Goal: Transaction & Acquisition: Purchase product/service

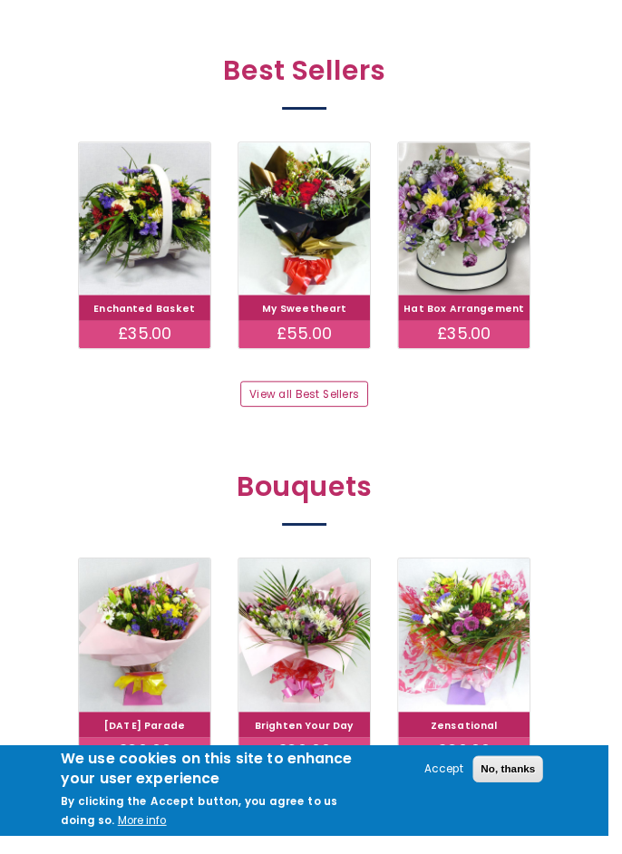
scroll to position [811, 0]
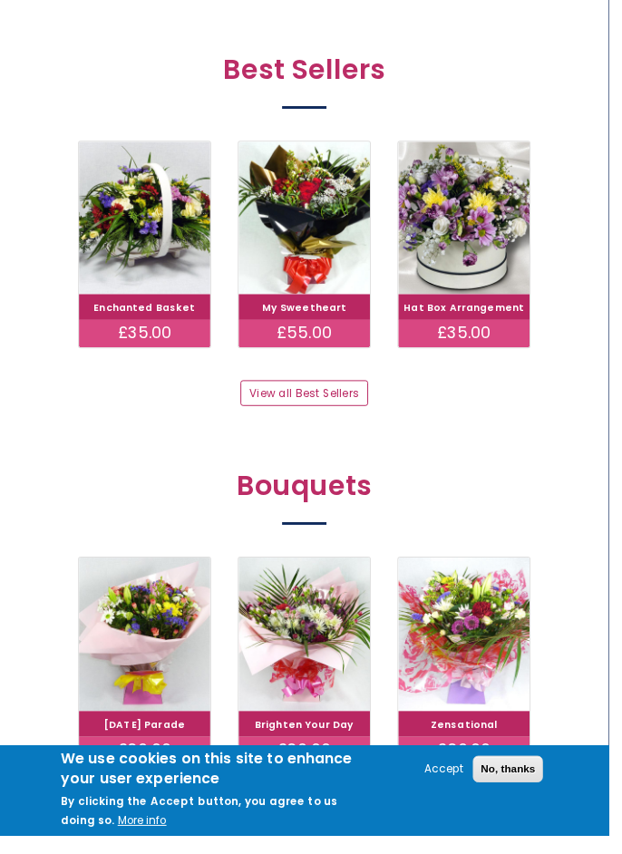
click at [7, 384] on div "Best Sellers Enchanted Basket £35.00 My Sweetheart £55.00 Hat Box Arrangement £…" at bounding box center [311, 235] width 622 height 425
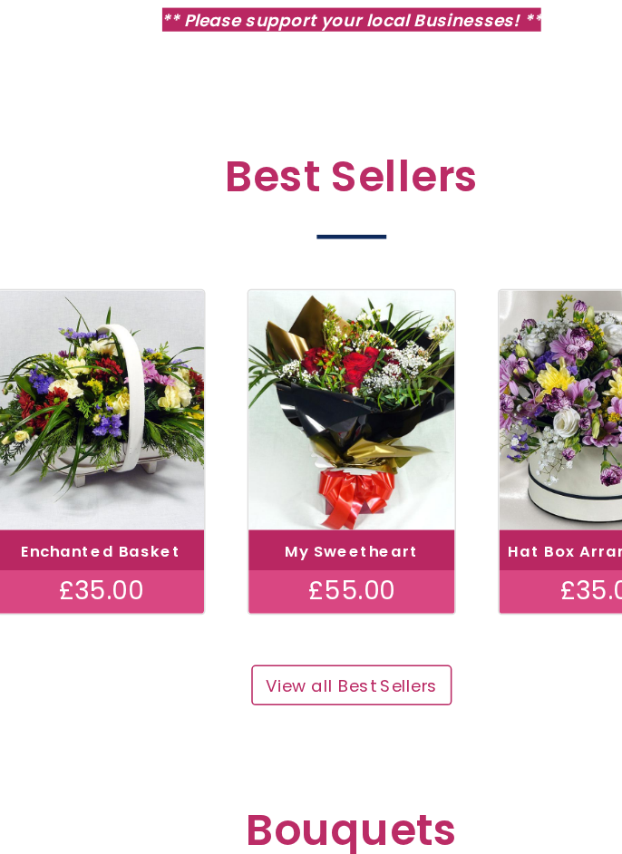
scroll to position [566, 0]
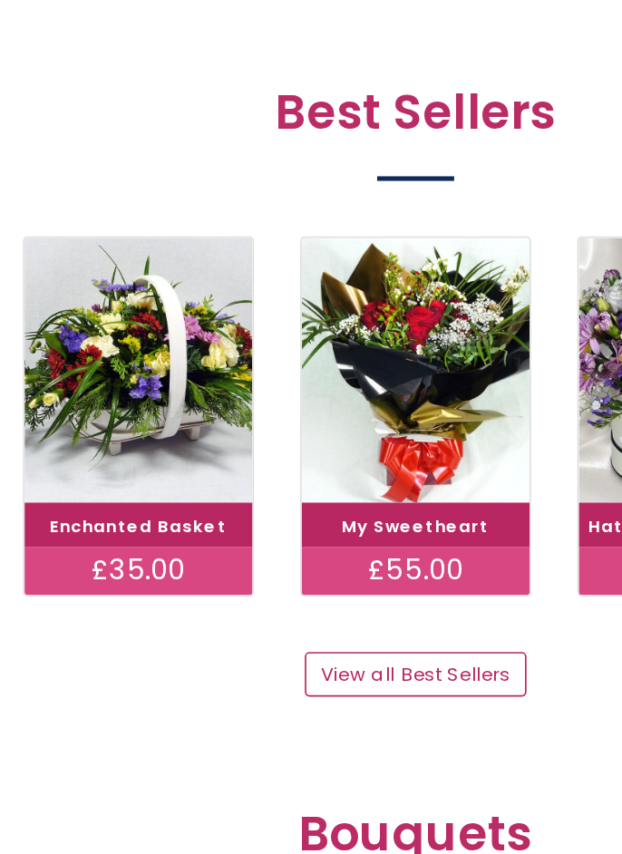
click at [152, 469] on img at bounding box center [148, 468] width 134 height 157
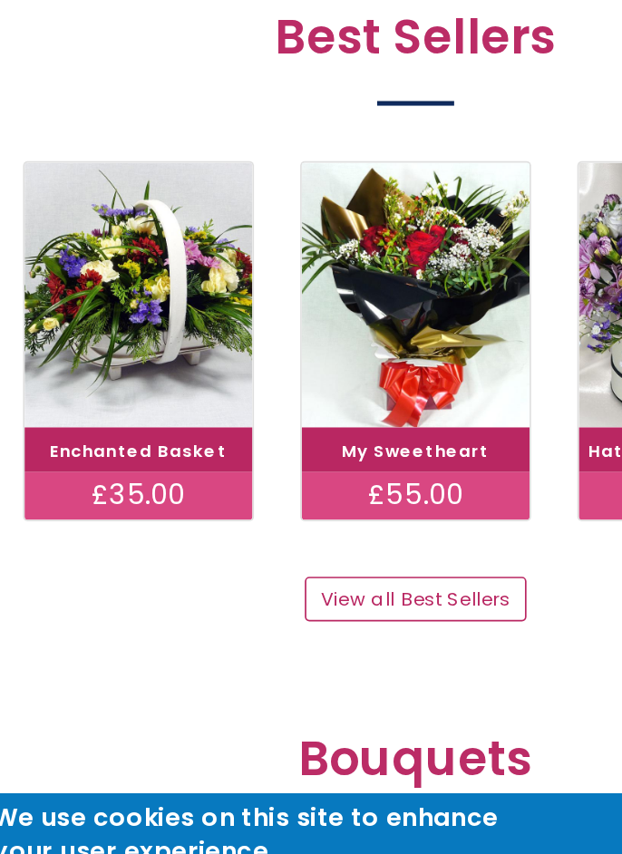
click at [66, 509] on div "Enchanted Basket £35.00 My Sweetheart £55.00 Hat Box Arrangement £35.00" at bounding box center [310, 495] width 489 height 212
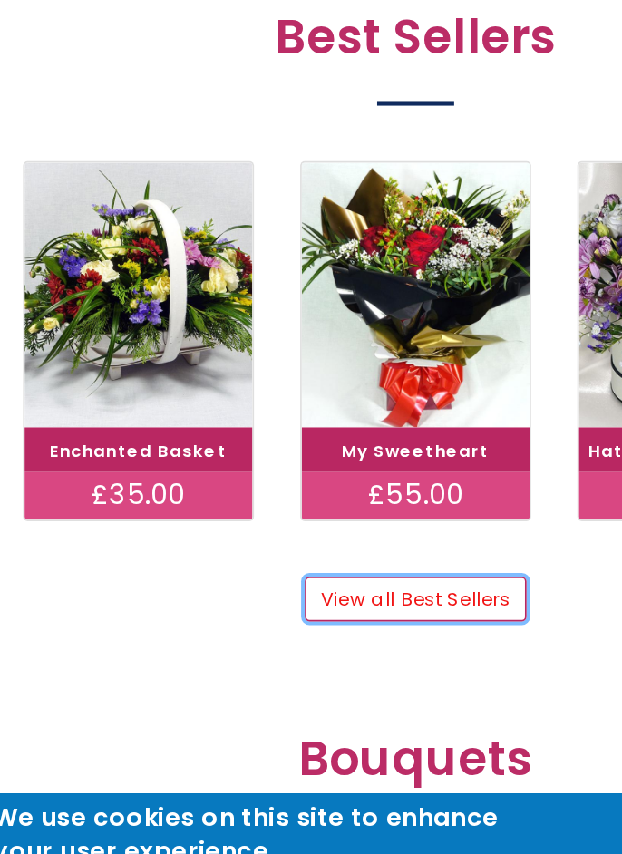
click at [305, 640] on link "View all Best Sellers" at bounding box center [311, 647] width 130 height 26
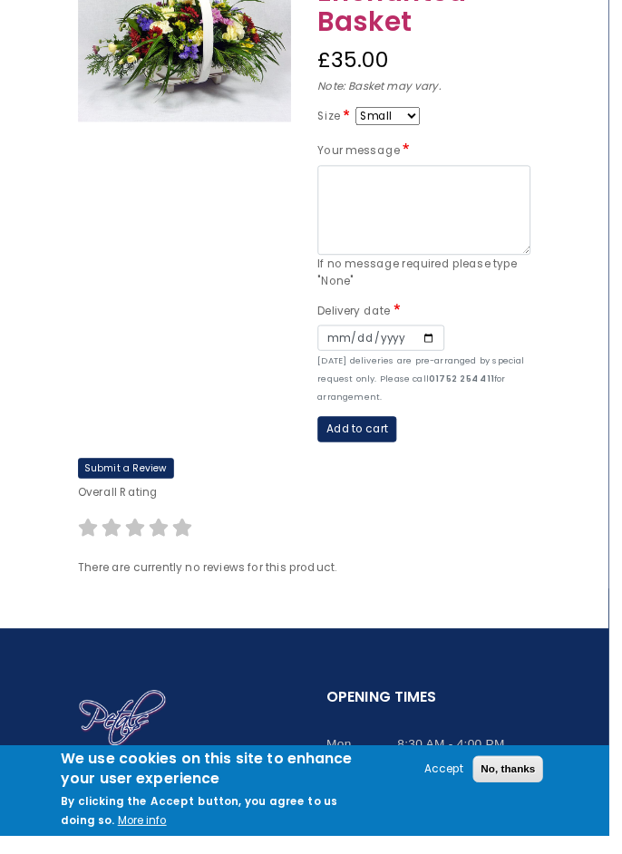
scroll to position [279, 0]
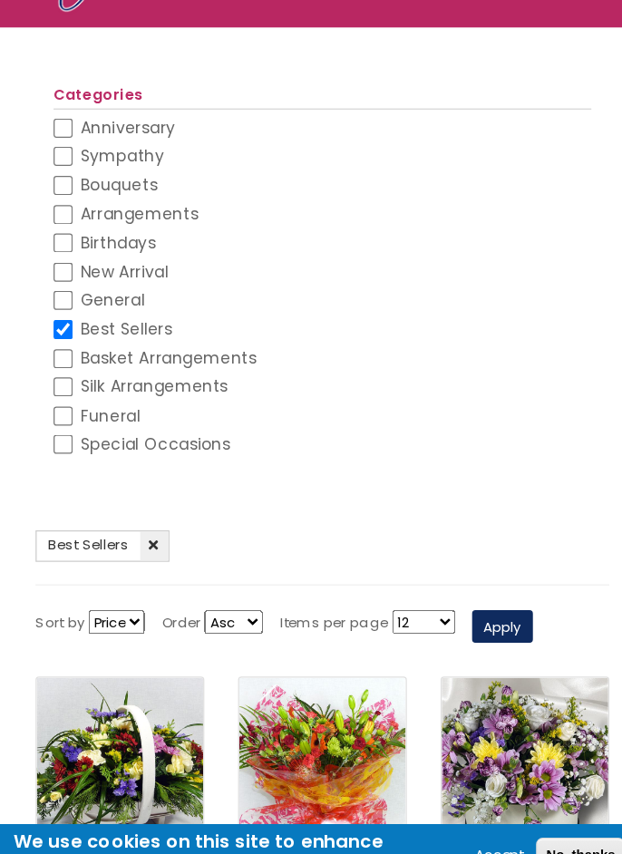
scroll to position [2, 0]
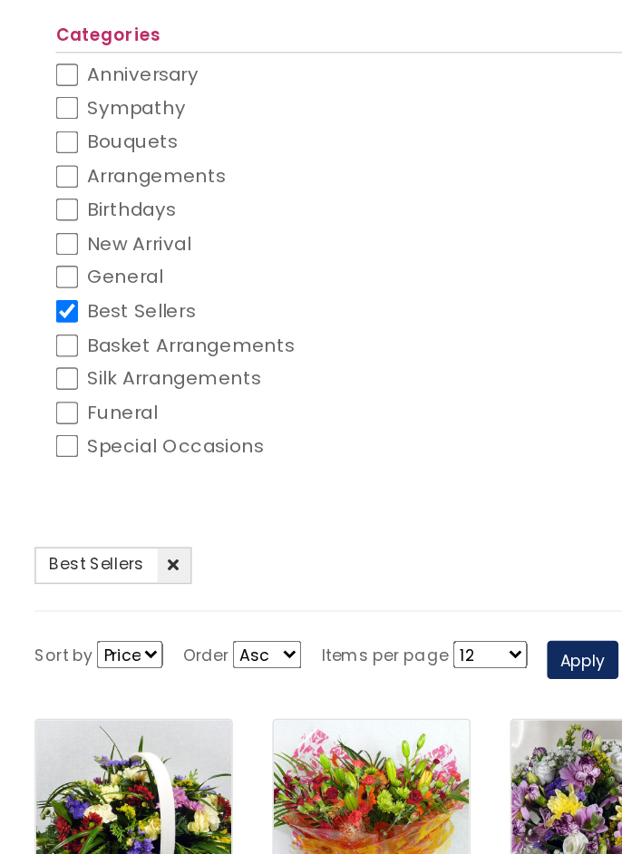
click at [102, 359] on input "Best Sellers" at bounding box center [101, 362] width 15 height 15
checkbox input "false"
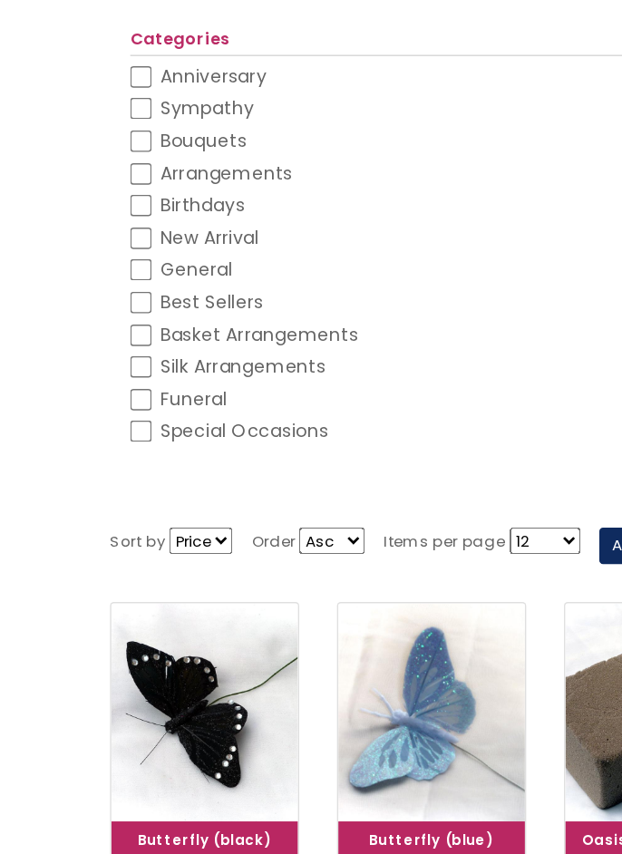
scroll to position [5, 0]
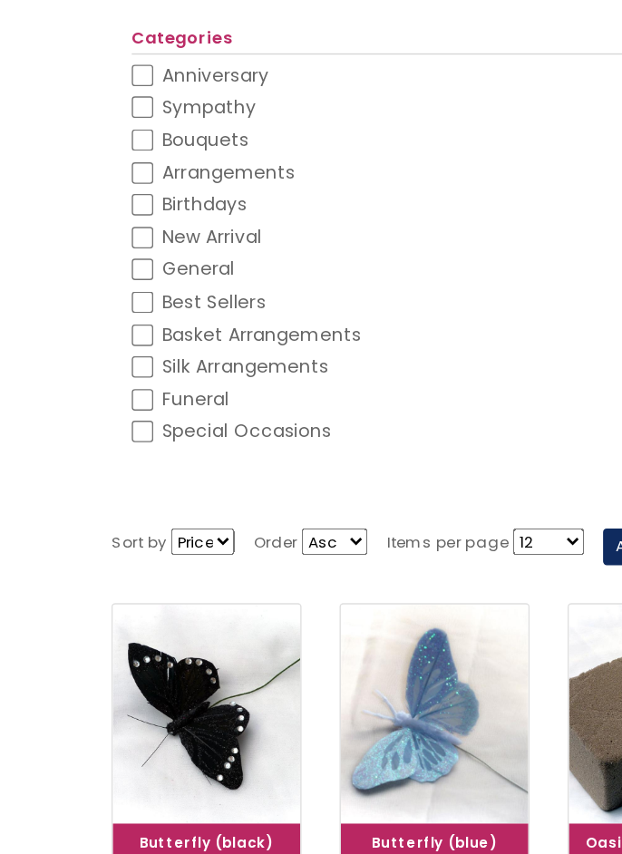
click at [102, 260] on input "Arrangements" at bounding box center [101, 267] width 15 height 15
checkbox input "false"
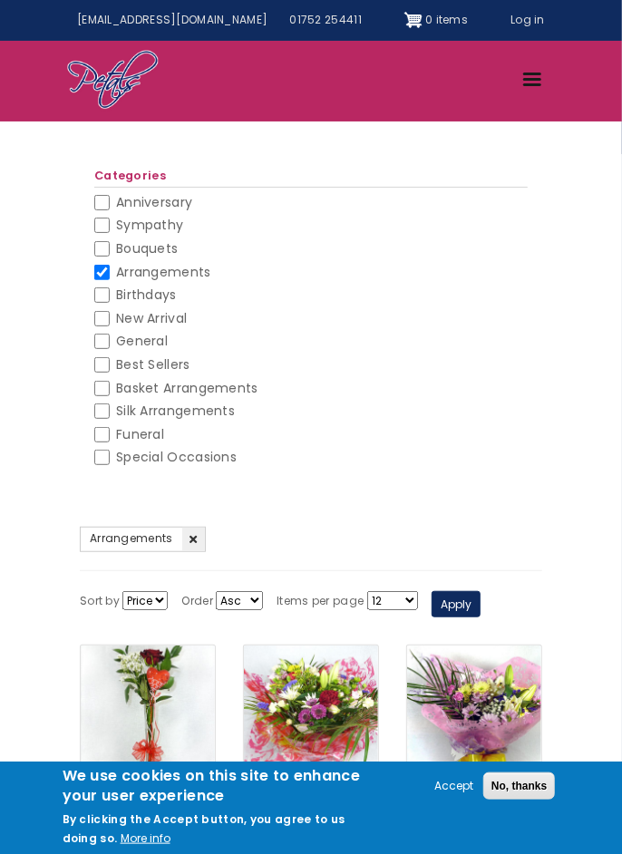
click at [103, 252] on input "Bouquets" at bounding box center [101, 248] width 15 height 15
checkbox input "false"
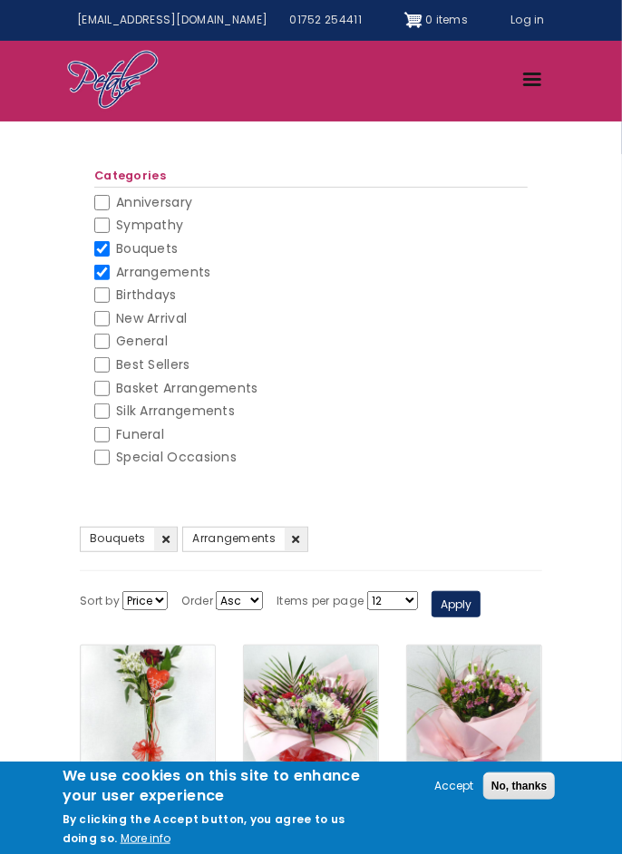
click at [100, 241] on input "Bouquets" at bounding box center [101, 248] width 15 height 15
checkbox input "false"
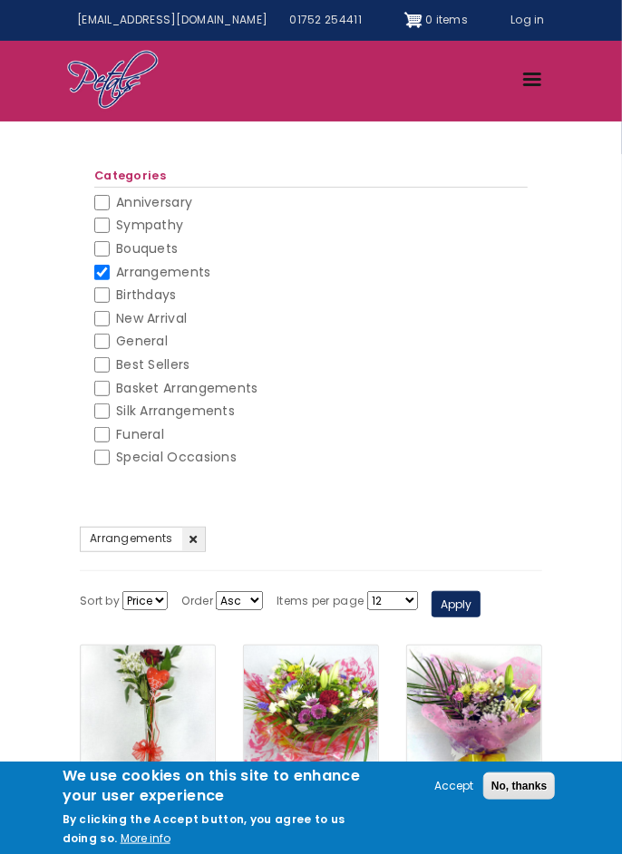
click at [99, 266] on input "Arrangements" at bounding box center [101, 272] width 15 height 15
checkbox input "false"
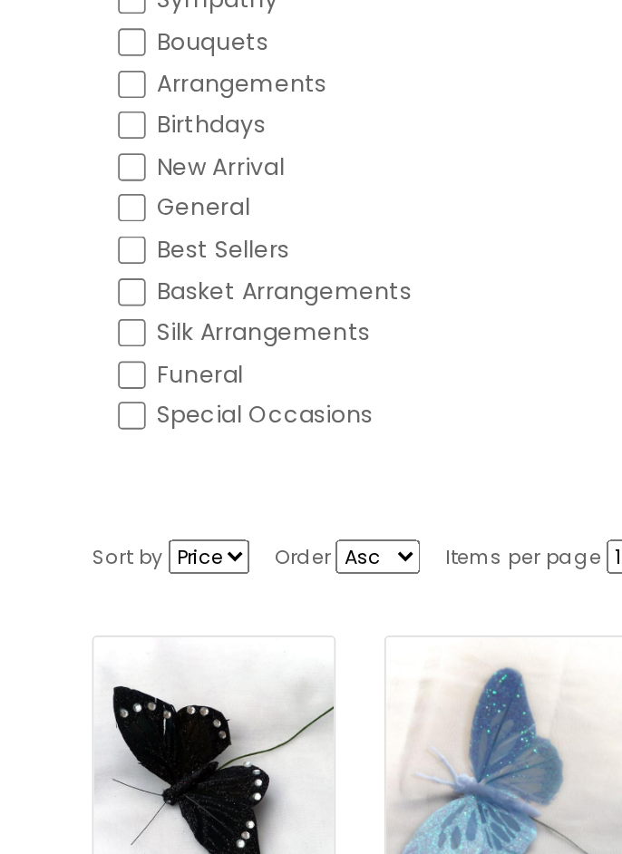
scroll to position [5, 0]
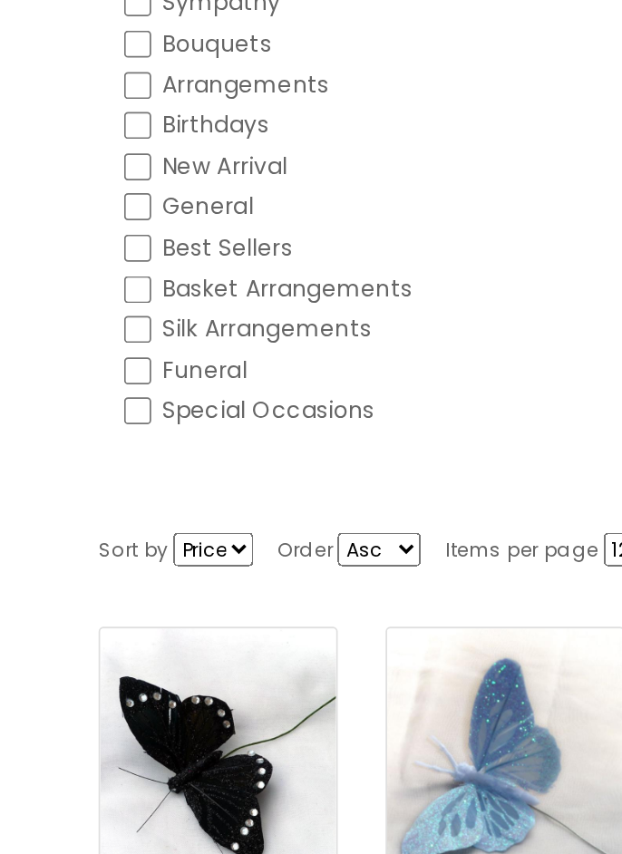
click at [105, 380] on input "Basket Arrangements" at bounding box center [101, 383] width 15 height 15
checkbox input "false"
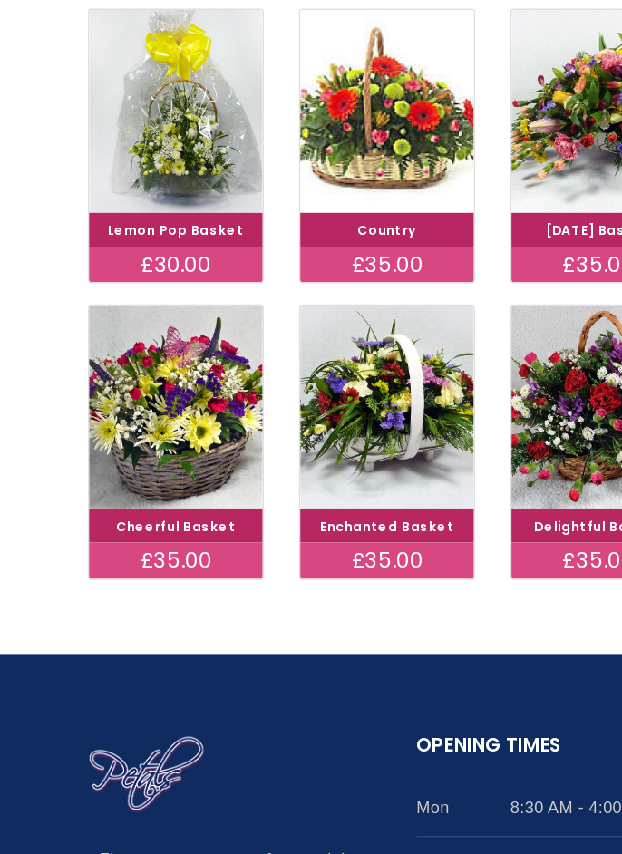
scroll to position [631, 0]
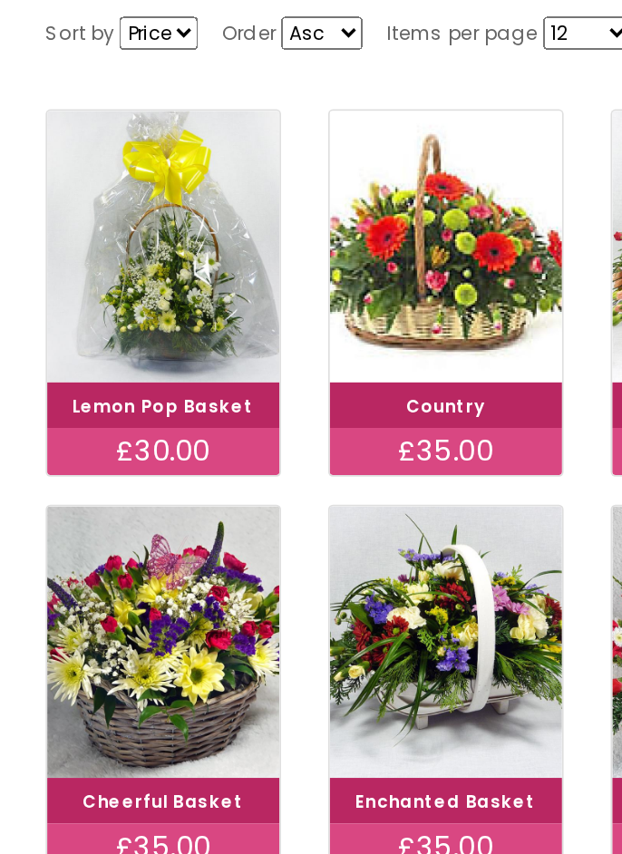
click at [164, 177] on img at bounding box center [148, 174] width 134 height 157
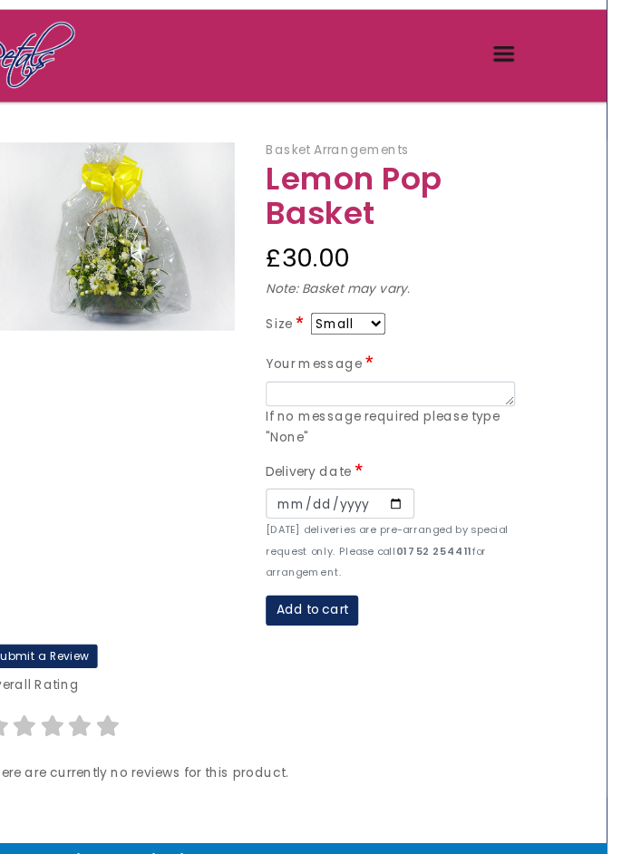
scroll to position [88, 0]
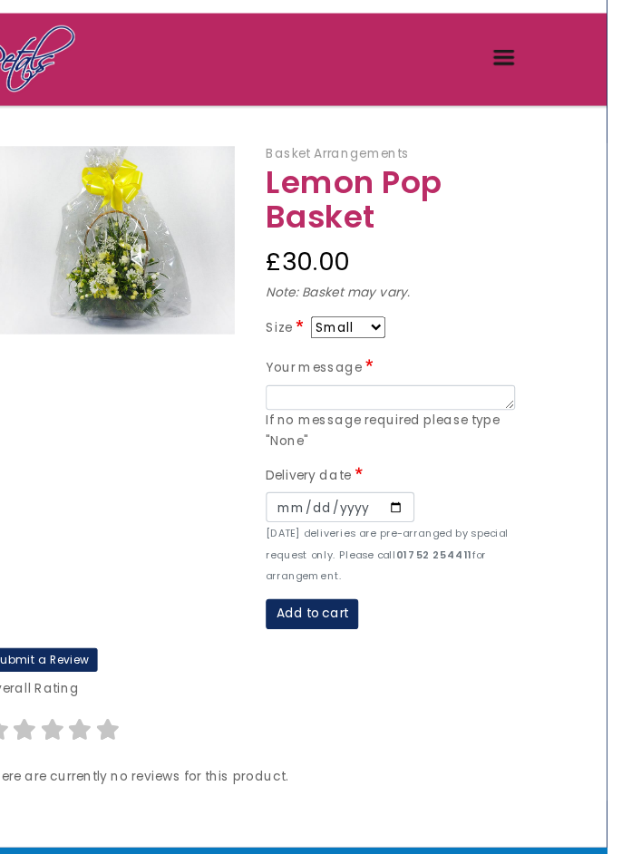
click at [415, 300] on select "Small Medium Large" at bounding box center [395, 307] width 65 height 19
select select "9"
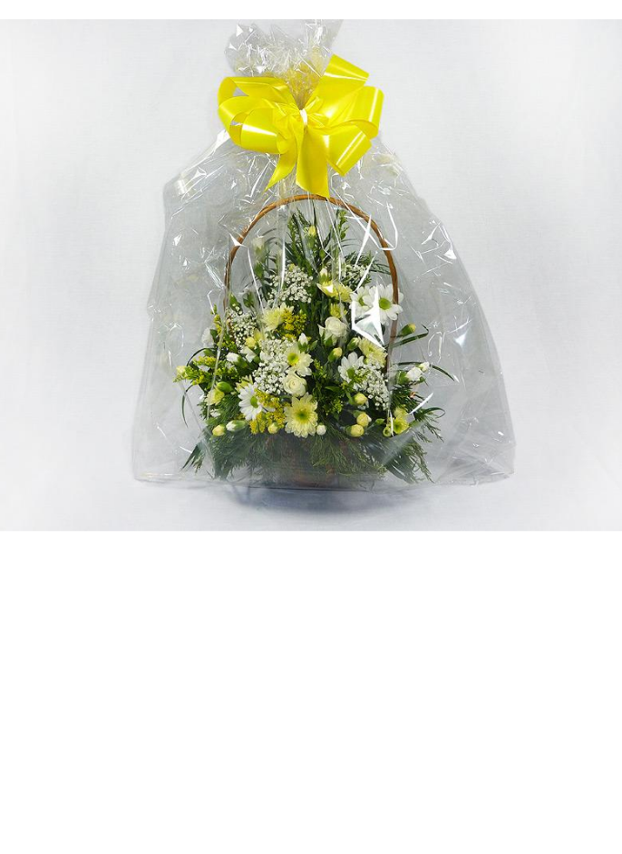
scroll to position [88, 0]
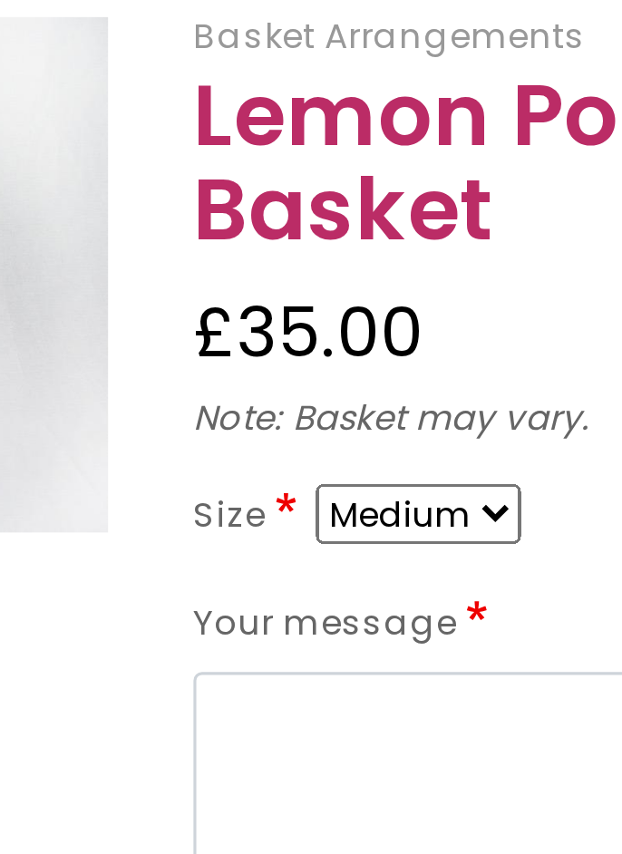
click at [418, 305] on select "Small Medium Large" at bounding box center [395, 307] width 65 height 19
select select "10"
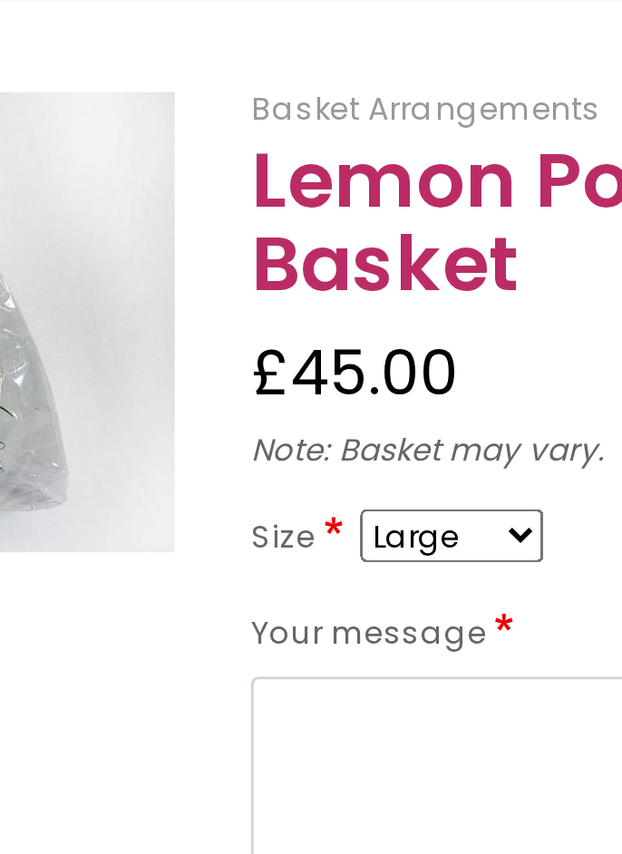
scroll to position [88, 0]
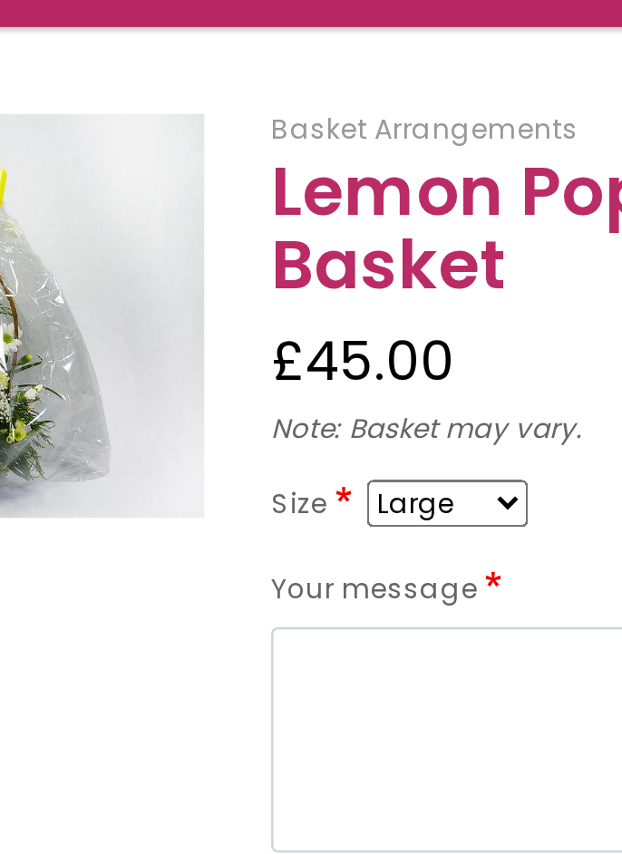
click at [415, 306] on select "Small Medium Large" at bounding box center [395, 307] width 65 height 19
select select "8"
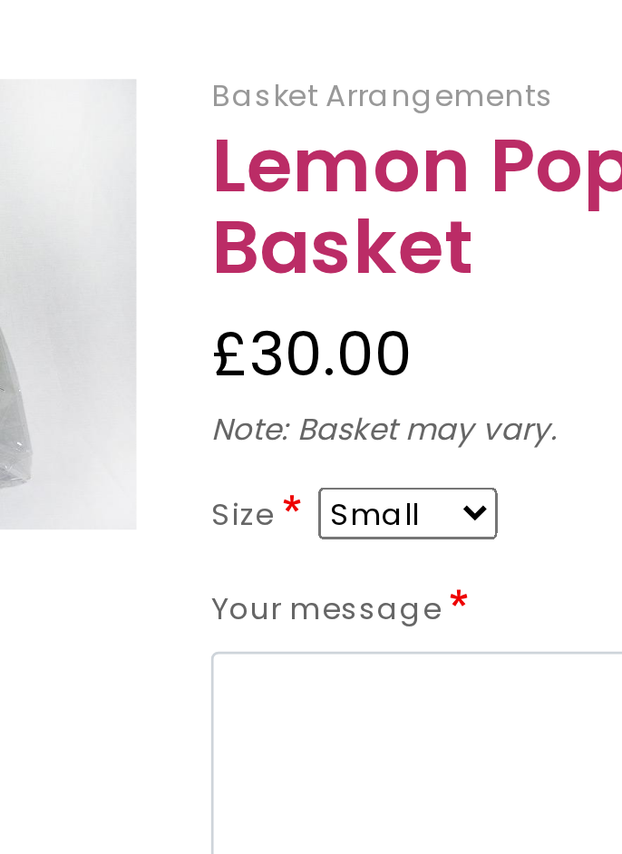
scroll to position [88, 0]
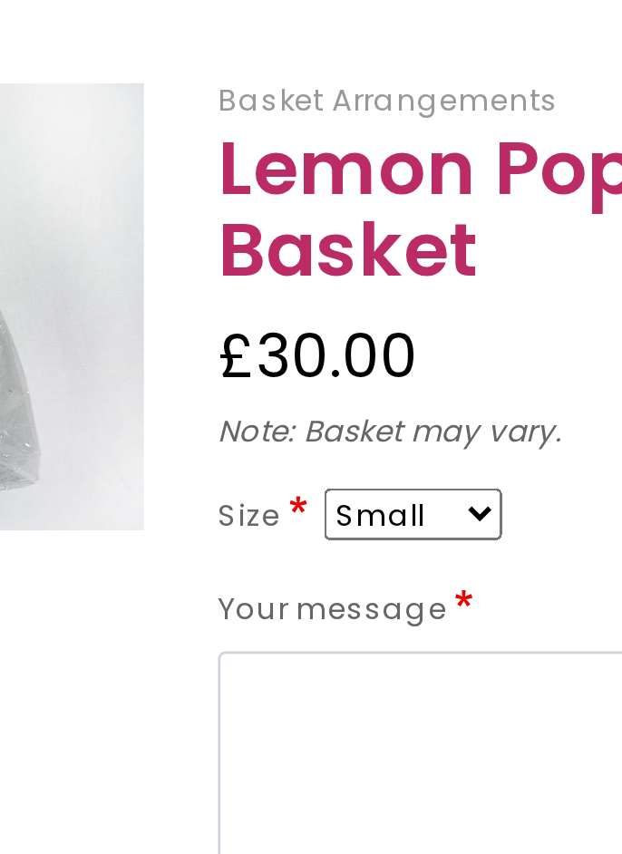
click at [420, 303] on select "Small Medium Large" at bounding box center [395, 307] width 65 height 19
click at [414, 305] on select "Small Medium Large" at bounding box center [395, 307] width 65 height 19
select select "9"
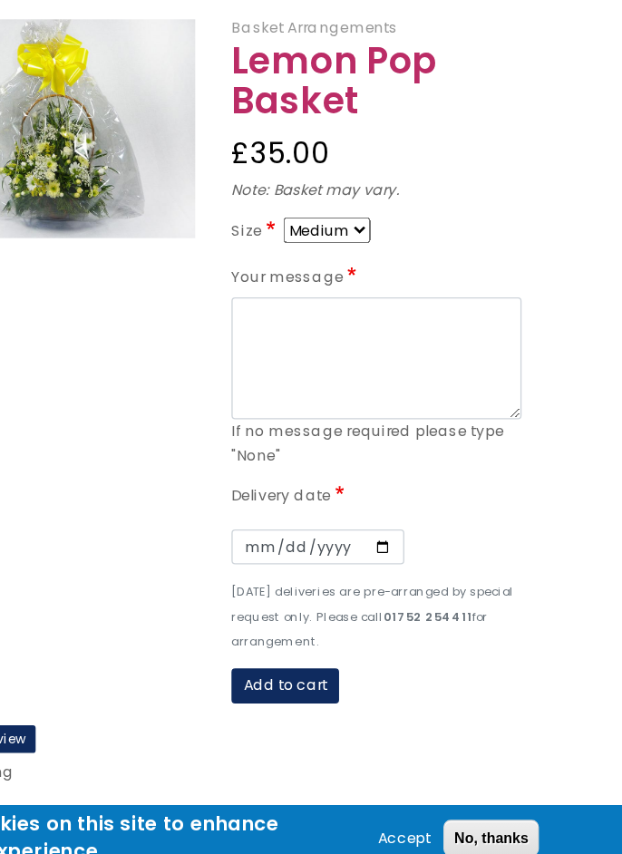
scroll to position [65, 0]
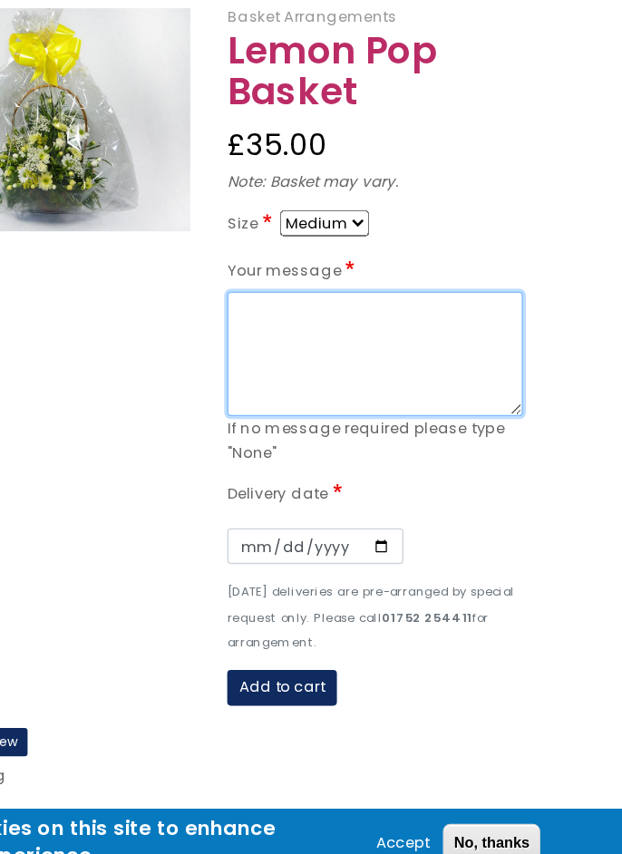
click at [392, 468] on textarea "Your message" at bounding box center [433, 427] width 218 height 92
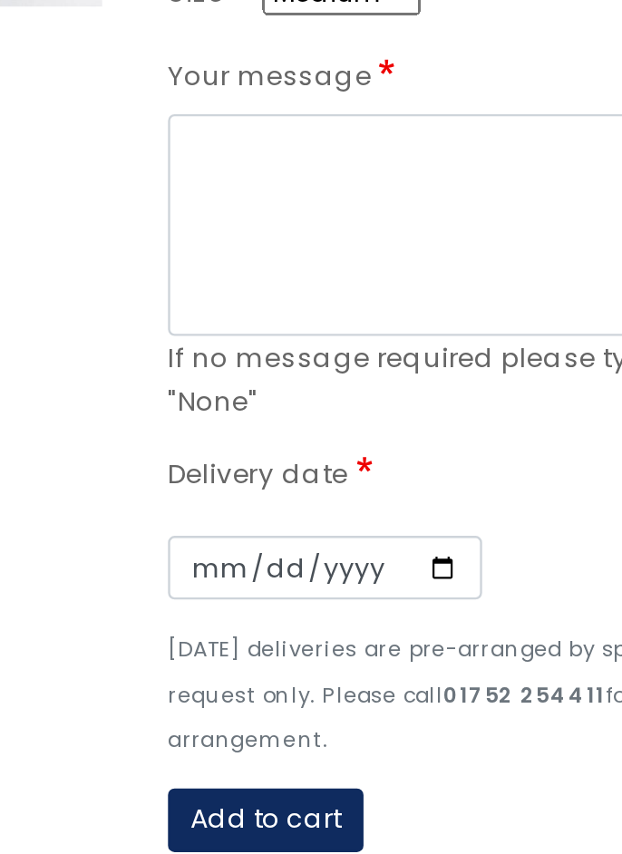
click at [364, 479] on div "If no message required please type "None"" at bounding box center [433, 490] width 218 height 37
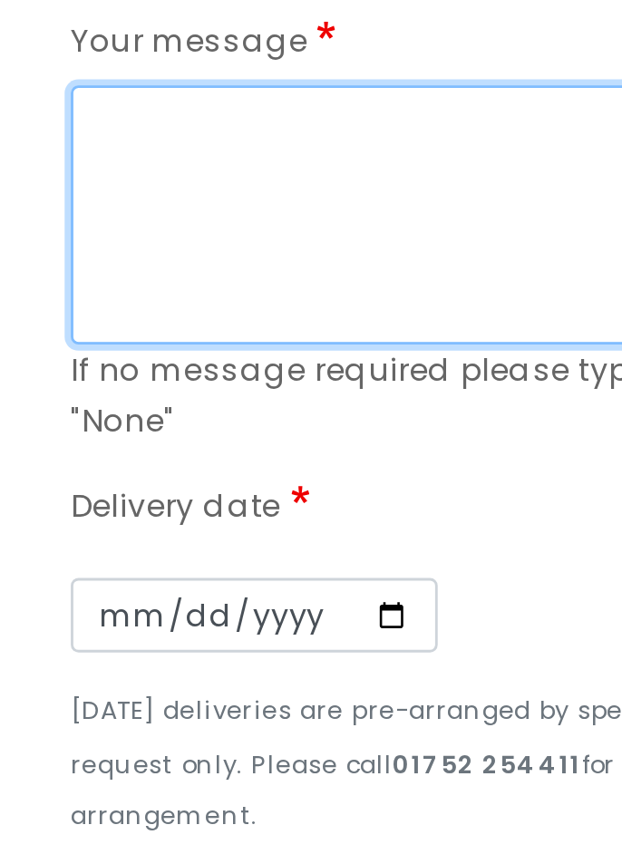
click at [338, 450] on textarea "Your message" at bounding box center [433, 427] width 218 height 92
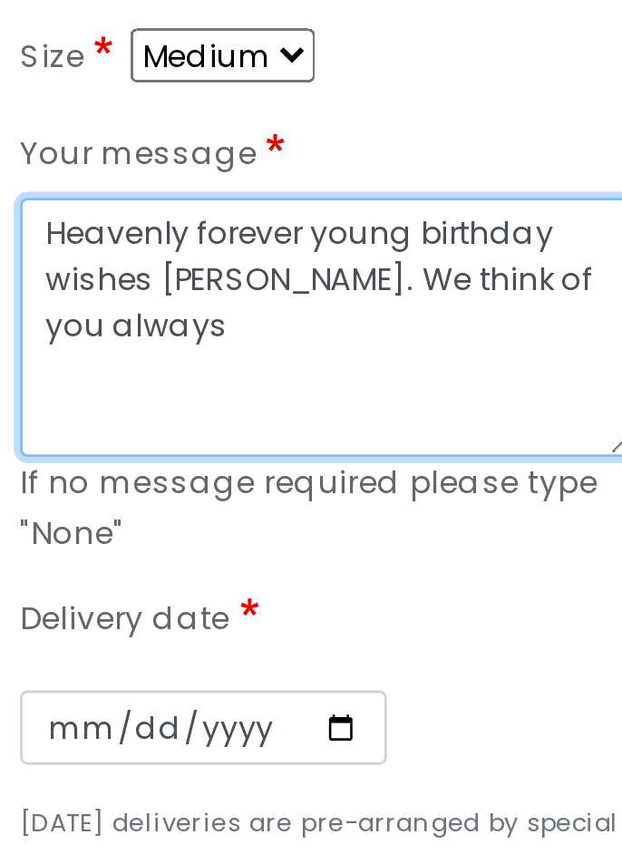
click at [504, 405] on textarea "Heavenly forever young birthday wishes Karen. We think of you always" at bounding box center [433, 427] width 218 height 92
click at [378, 423] on textarea "Heavenly forever young birthday wishes Karen. We think of you always" at bounding box center [433, 427] width 218 height 92
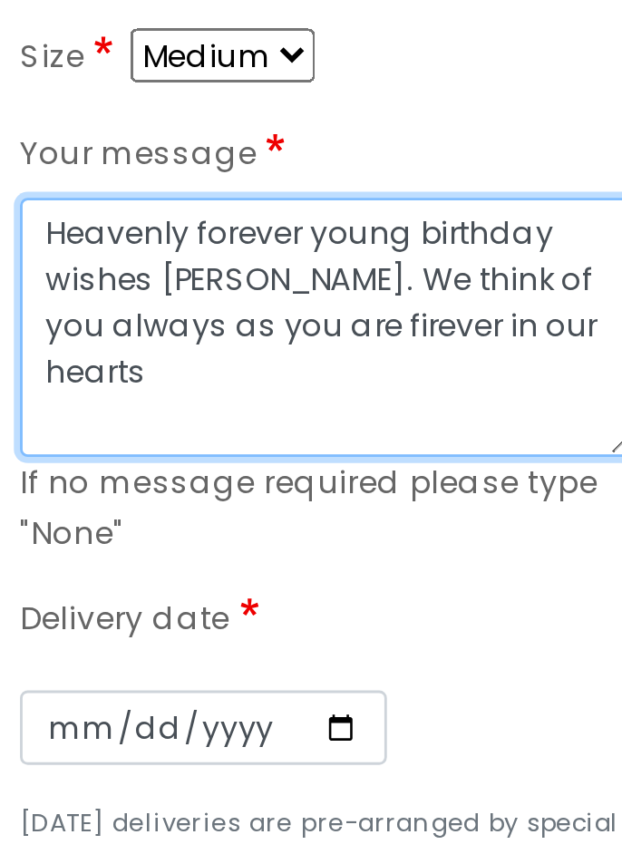
click at [381, 390] on textarea "Heavenly forever young birthday wishes Karen. We think of you always as you are…" at bounding box center [433, 427] width 218 height 92
click at [440, 425] on textarea "Heavenly forever young birthday wishes Karen. We think of you always as you are…" at bounding box center [433, 427] width 218 height 92
click at [373, 442] on textarea "Heavenly forever young birthday wishes Karen. We think of you always as you are…" at bounding box center [433, 427] width 218 height 92
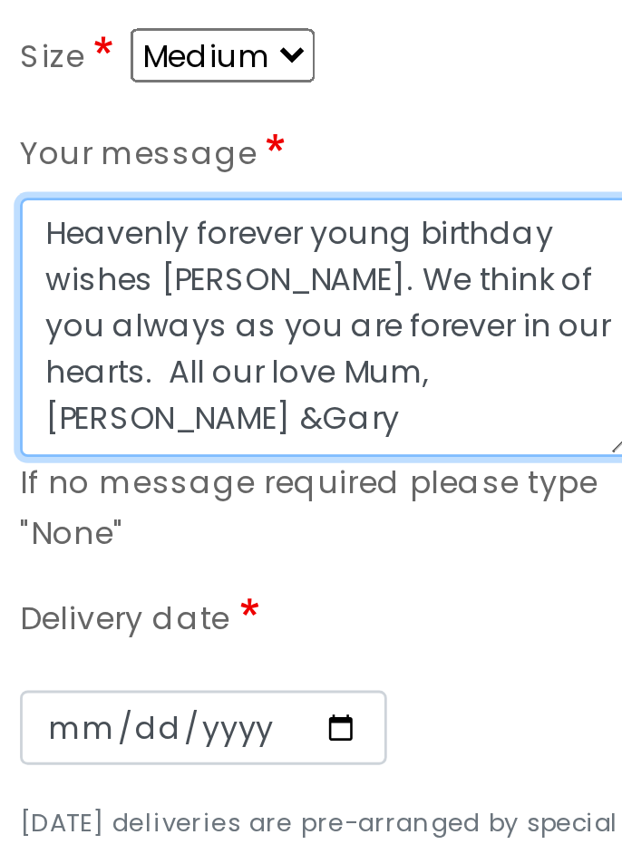
click at [500, 440] on textarea "Heavenly forever young birthday wishes Karen. We think of you always as you are…" at bounding box center [433, 427] width 218 height 92
click at [532, 437] on textarea "Heavenly forever young birthday wishes Karen. We think of you always as you are…" at bounding box center [433, 427] width 218 height 92
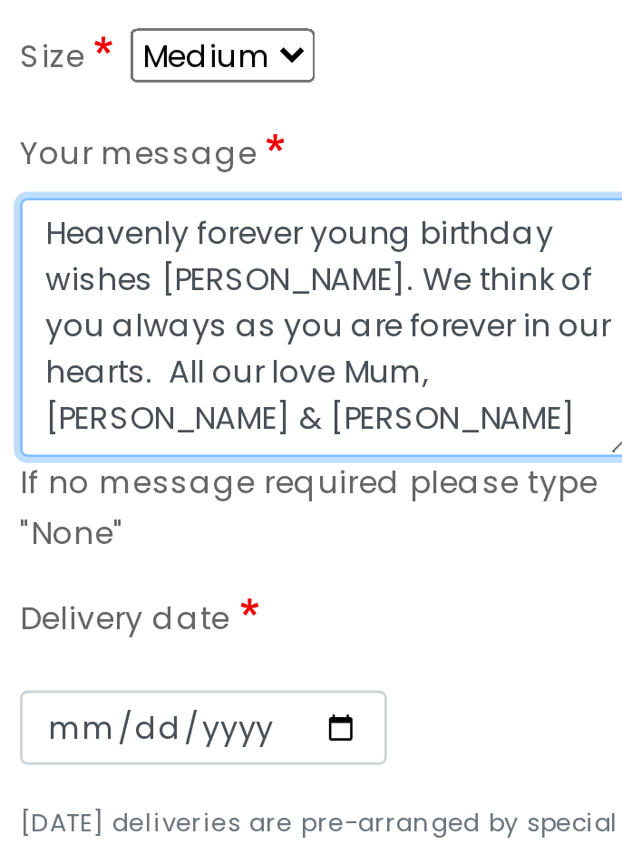
click at [469, 421] on textarea "Heavenly forever young birthday wishes Karen. We think of you always as you are…" at bounding box center [433, 427] width 218 height 92
click at [472, 421] on textarea "Heavenly forever young birthday wishes Karen. We think of you always as you are…" at bounding box center [433, 427] width 218 height 92
click at [500, 424] on textarea "Heavenly forever young birthday wishes Karen. We think of you always as you are…" at bounding box center [433, 427] width 218 height 92
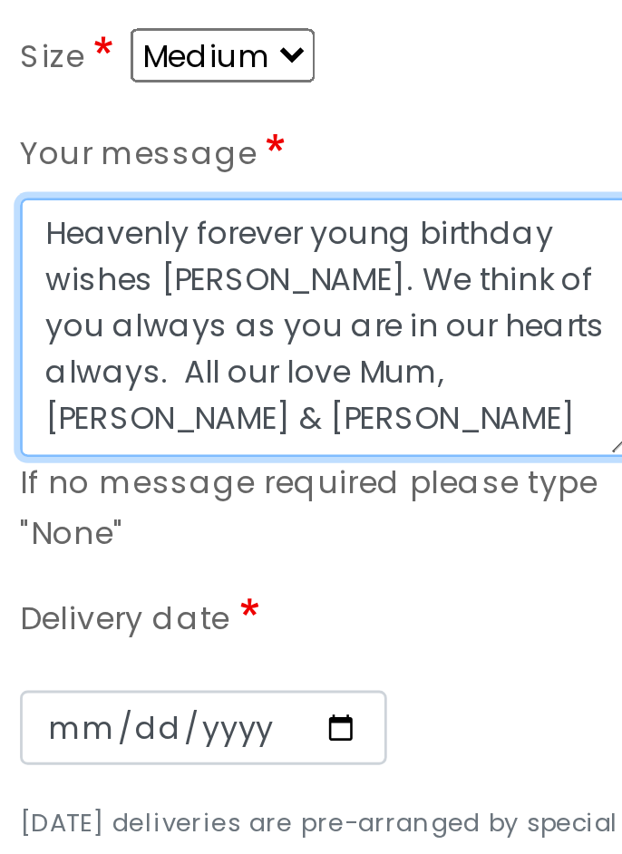
click at [433, 421] on textarea "Heavenly forever young birthday wishes Karen. We think of you always as you are…" at bounding box center [433, 427] width 218 height 92
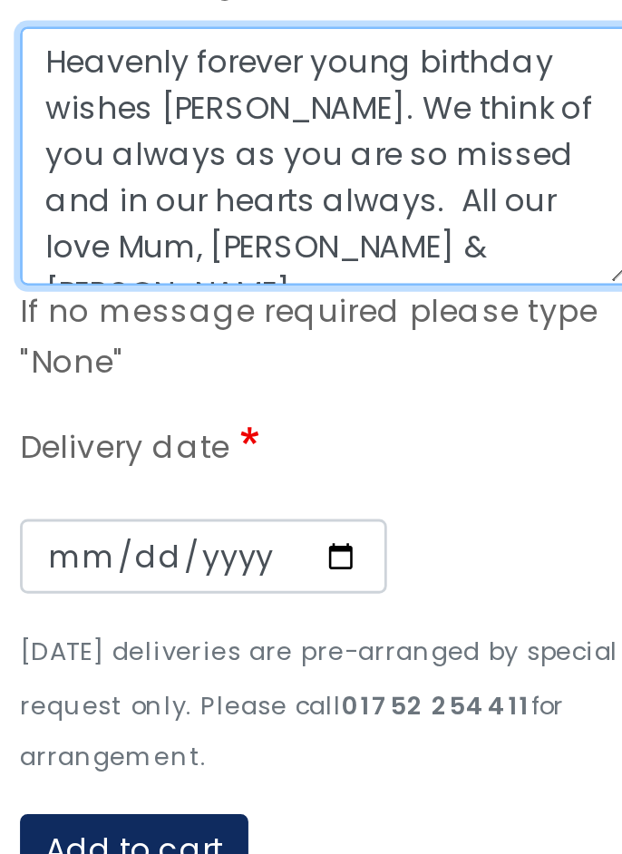
type textarea "Heavenly forever young birthday wishes Karen. We think of you always as you are…"
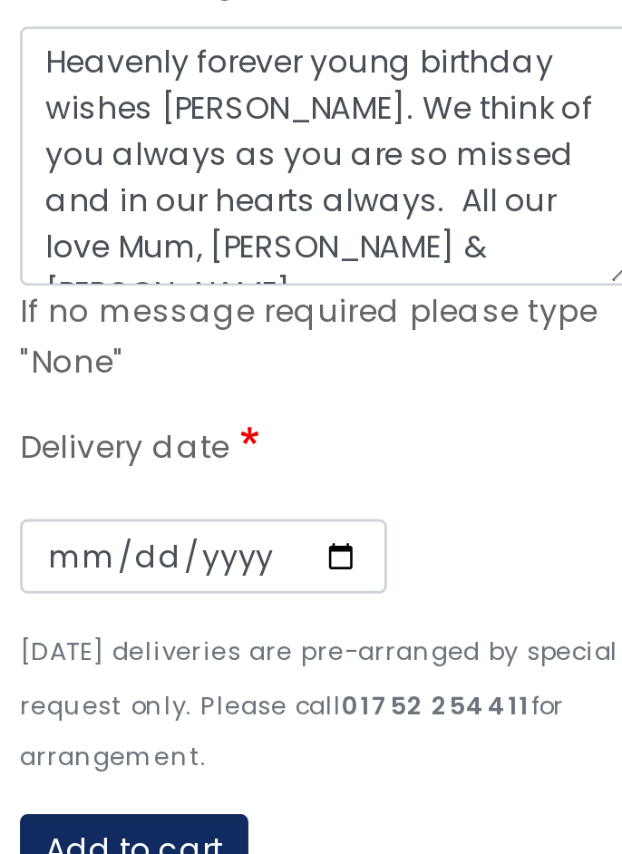
click at [367, 500] on div "If no message required please type "None"" at bounding box center [433, 490] width 218 height 37
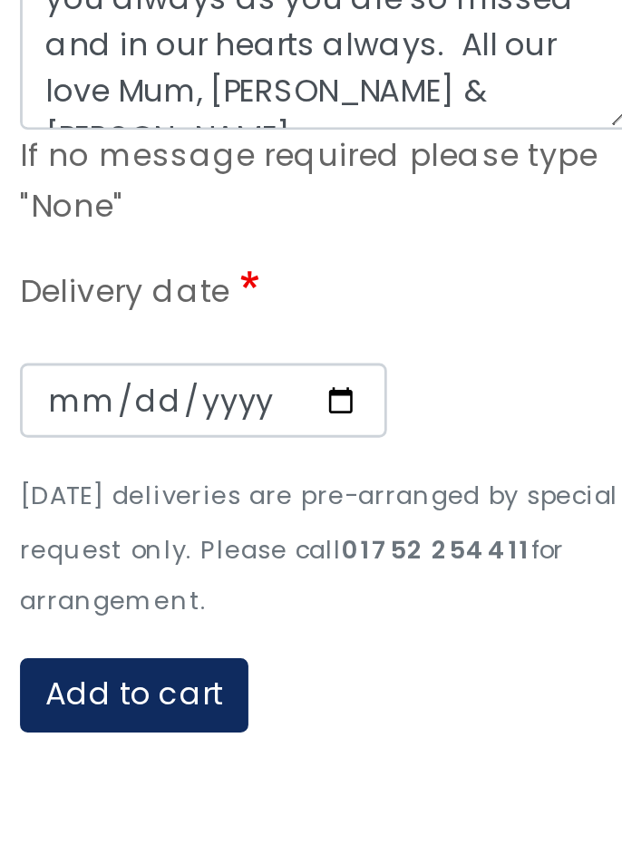
click at [349, 544] on div "Date" at bounding box center [433, 568] width 218 height 48
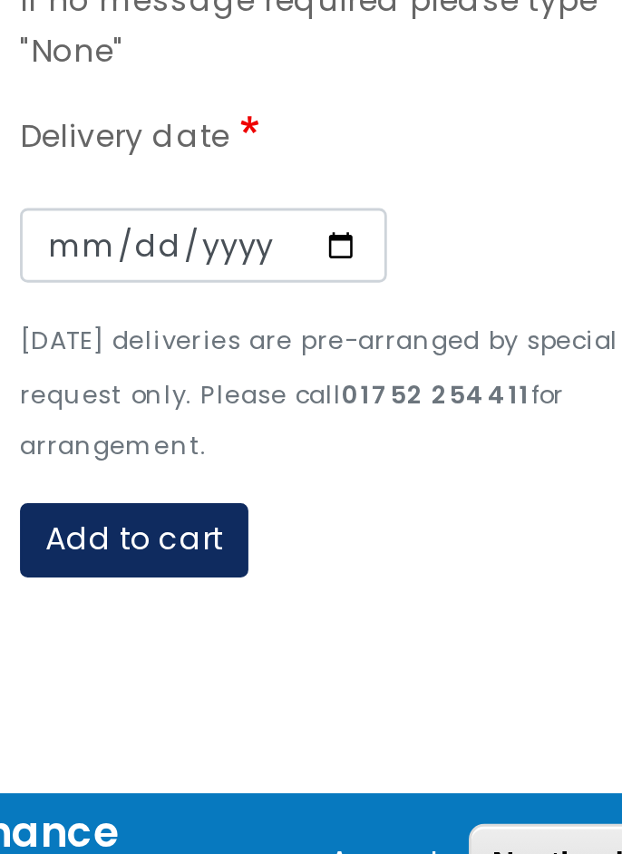
click at [356, 545] on div "Date" at bounding box center [433, 568] width 218 height 48
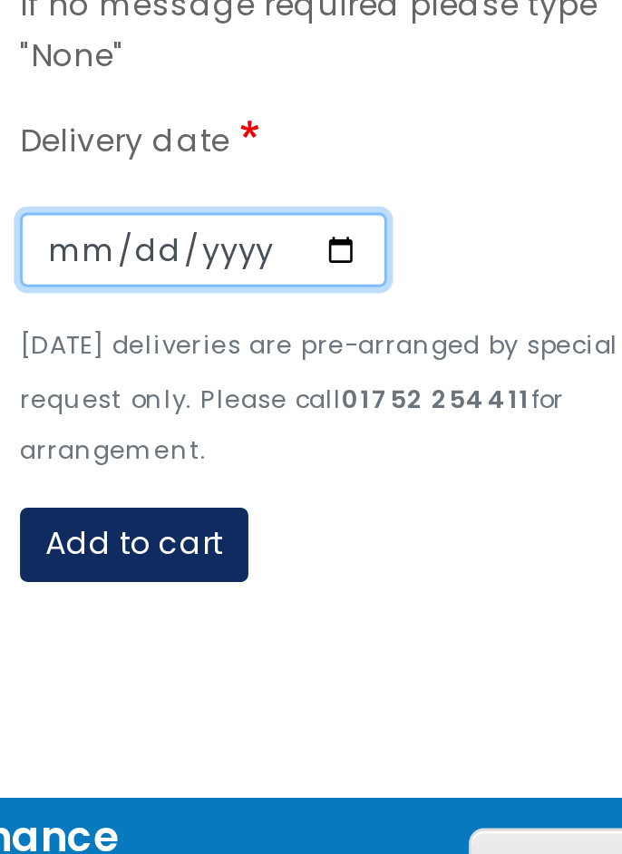
click at [338, 562] on input "Date" at bounding box center [389, 568] width 130 height 26
type input "[DATE]"
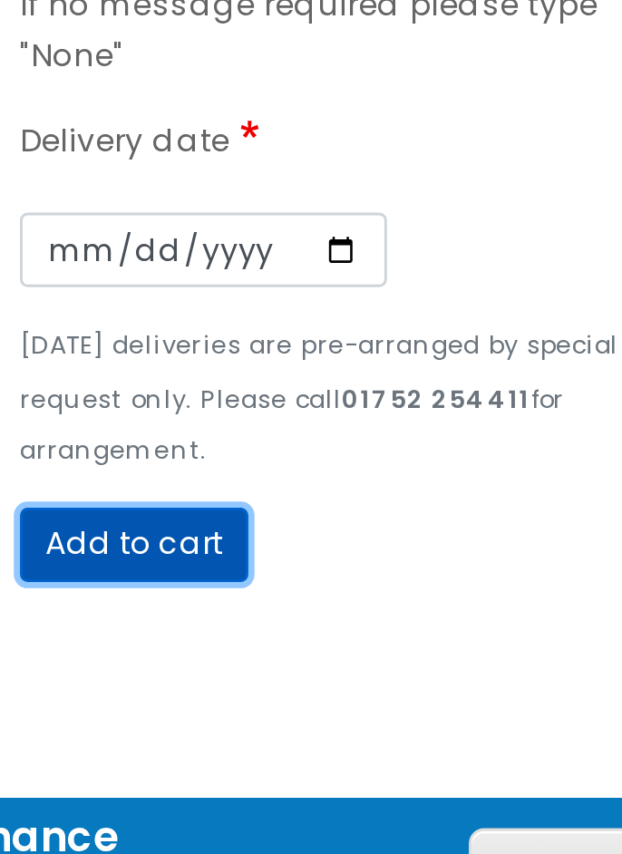
click at [374, 668] on button "Add to cart" at bounding box center [364, 672] width 81 height 26
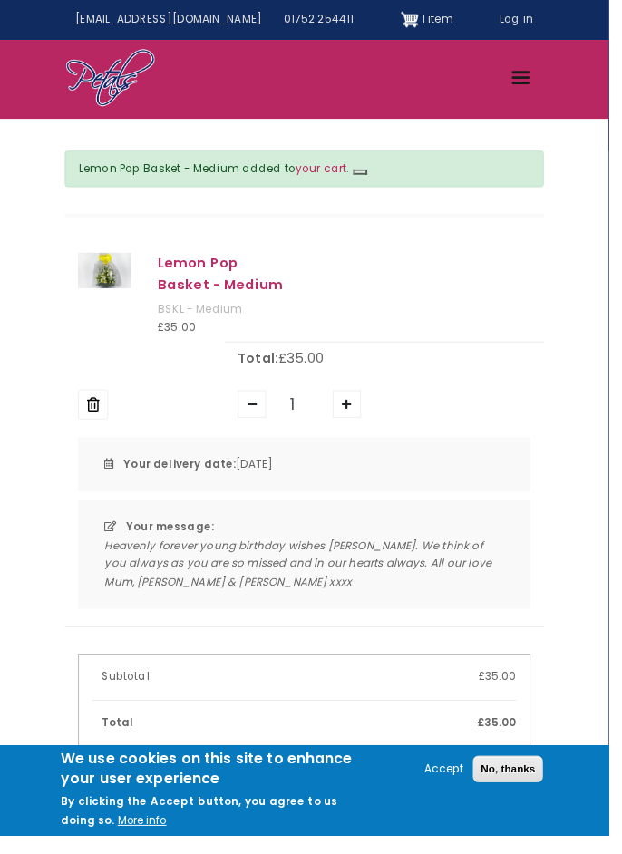
scroll to position [5, 0]
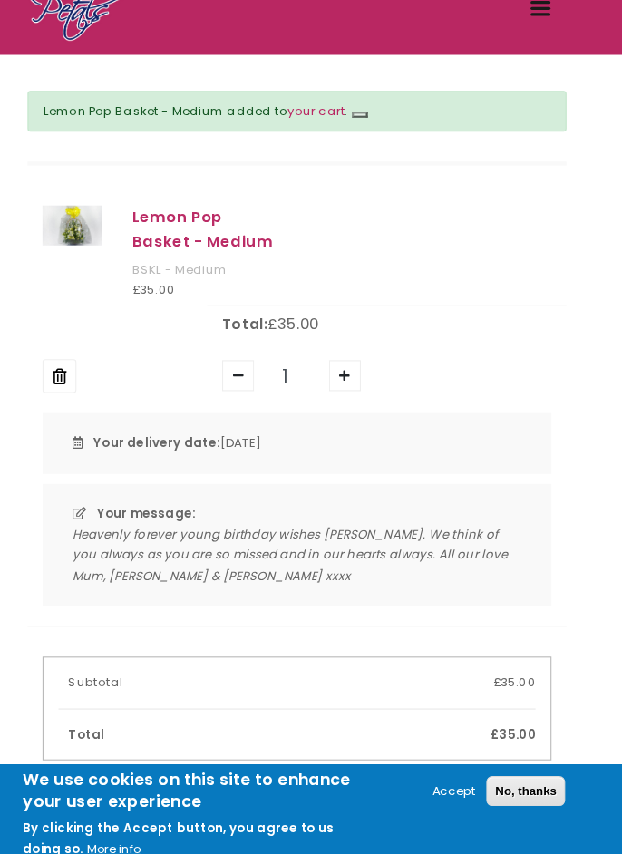
click at [157, 495] on div "Your delivery date: 3 Oct 2025" at bounding box center [311, 469] width 462 height 55
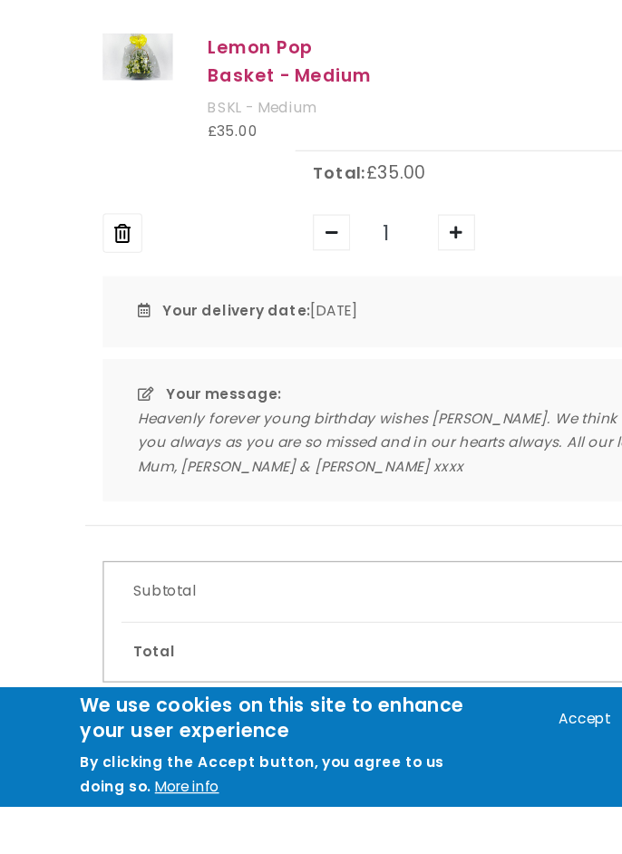
click at [377, 566] on div "Heavenly forever young birthday wishes Karen. We think of you always as you are…" at bounding box center [311, 572] width 408 height 56
click at [371, 568] on div "Heavenly forever young birthday wishes Karen. We think of you always as you are…" at bounding box center [311, 572] width 408 height 56
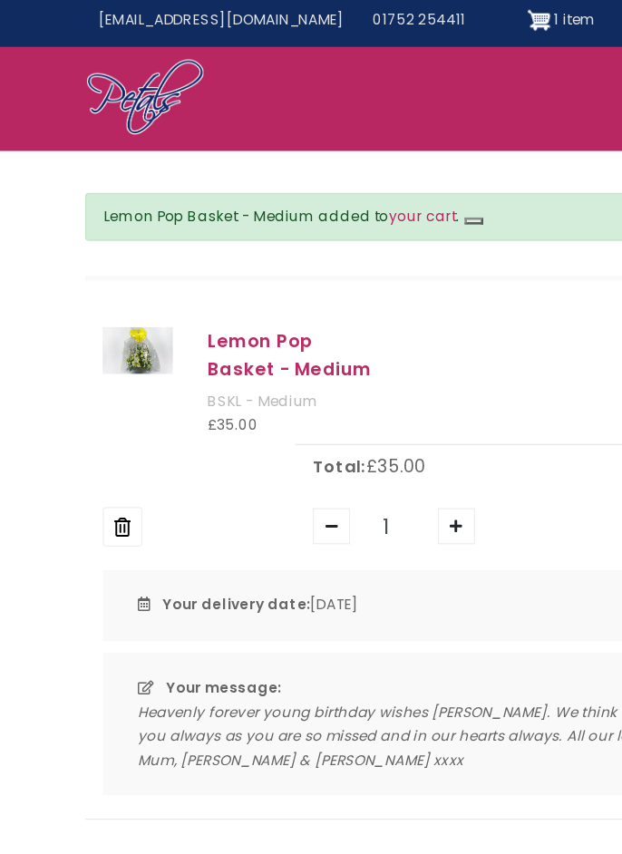
scroll to position [0, 0]
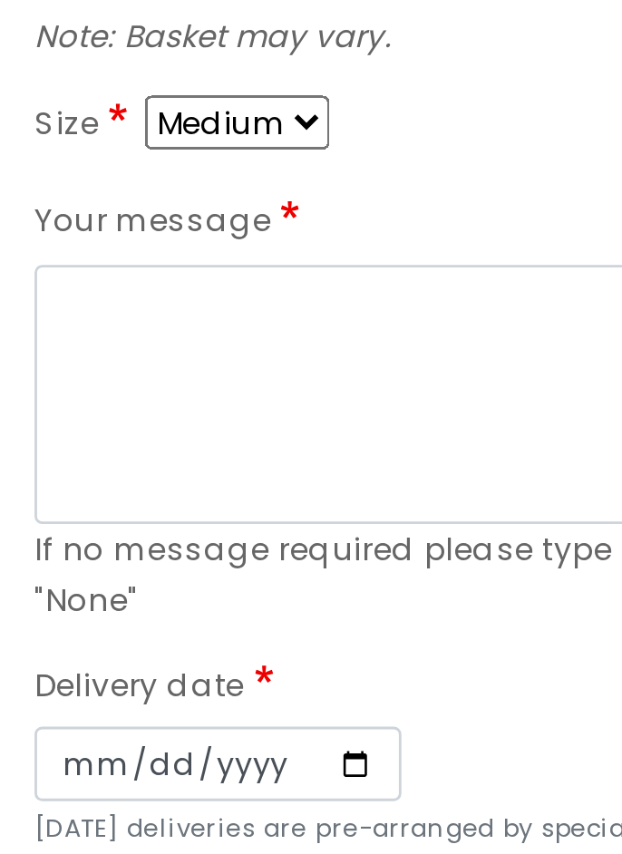
scroll to position [65, 0]
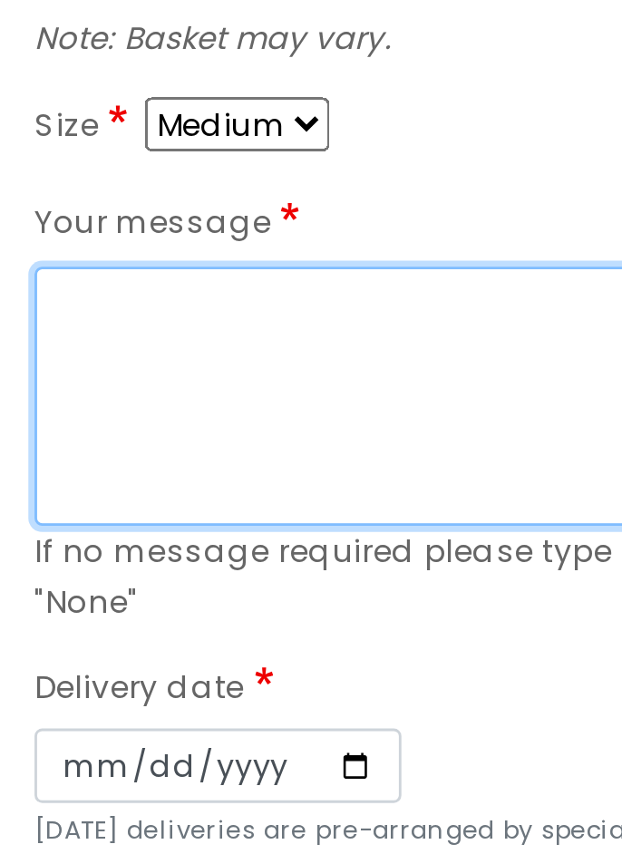
click at [348, 384] on textarea "Your message" at bounding box center [433, 427] width 218 height 92
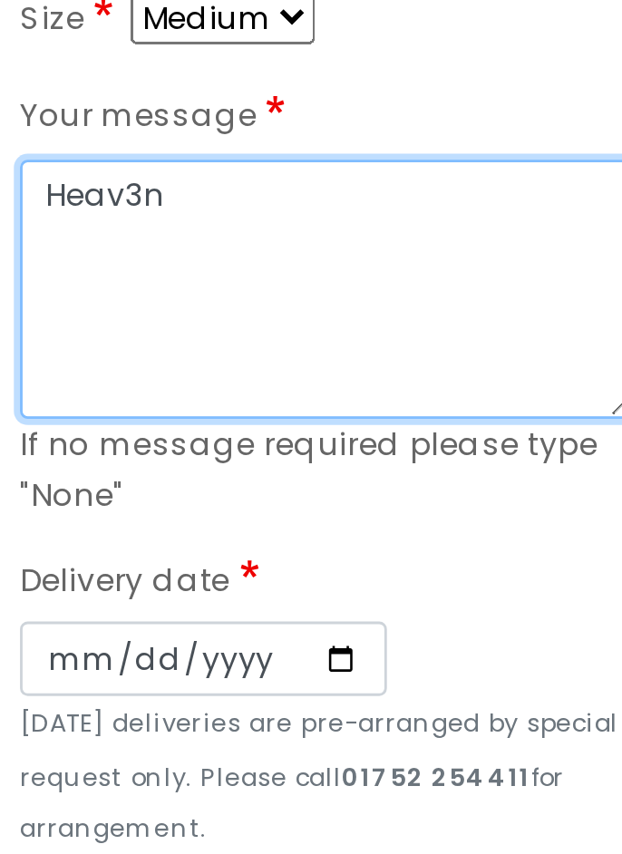
click at [383, 392] on textarea "Heav3n" at bounding box center [433, 427] width 218 height 92
click at [382, 389] on textarea "Heavenly birthday w" at bounding box center [433, 427] width 218 height 92
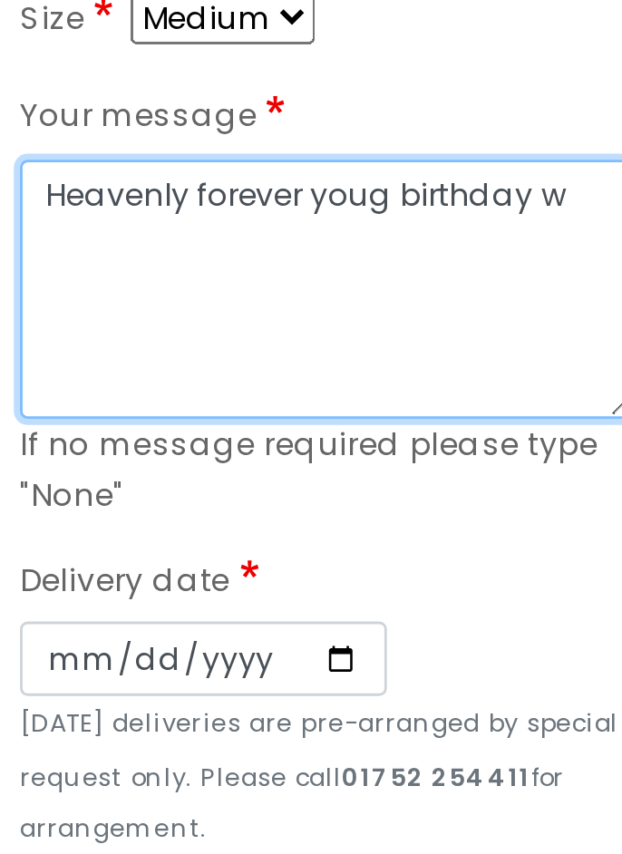
click at [444, 392] on textarea "Heavenly forever youg birthday w" at bounding box center [433, 427] width 218 height 92
click at [526, 392] on textarea "Heavenly forever young birthday w" at bounding box center [433, 427] width 218 height 92
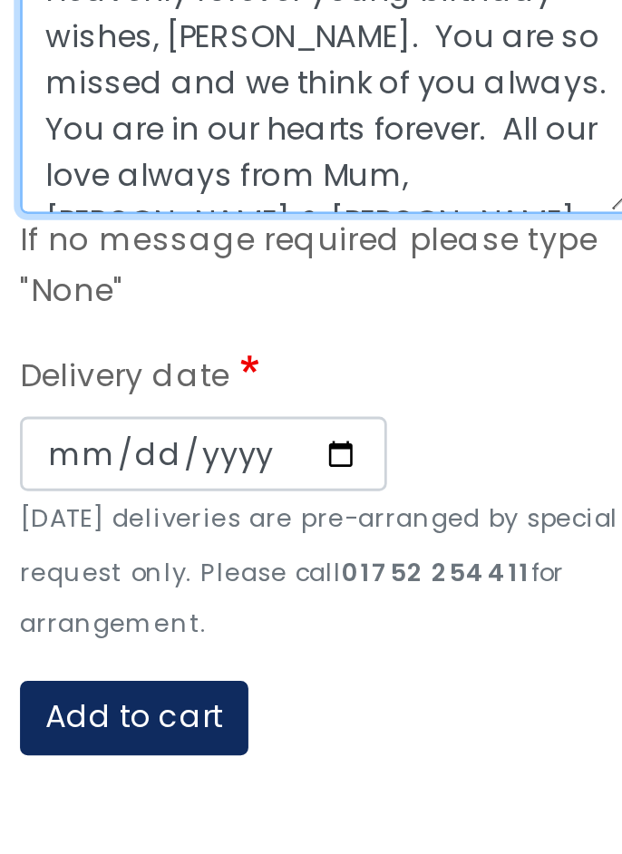
type textarea "Heavenly forever young birthday wishes, [PERSON_NAME]. You are so missed and we…"
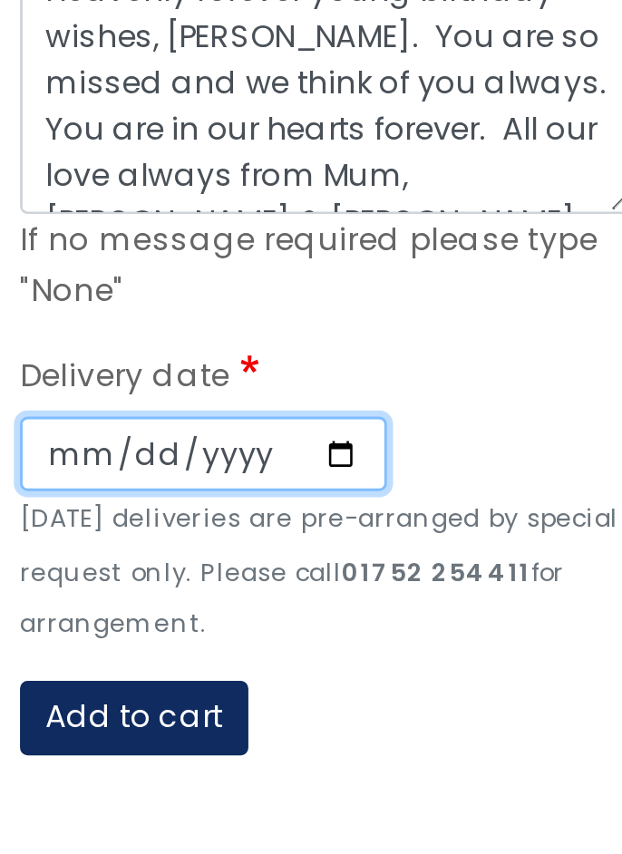
click at [345, 554] on input "Date" at bounding box center [389, 557] width 130 height 26
click at [347, 553] on input "Date" at bounding box center [389, 557] width 130 height 26
type input "2025-10-03"
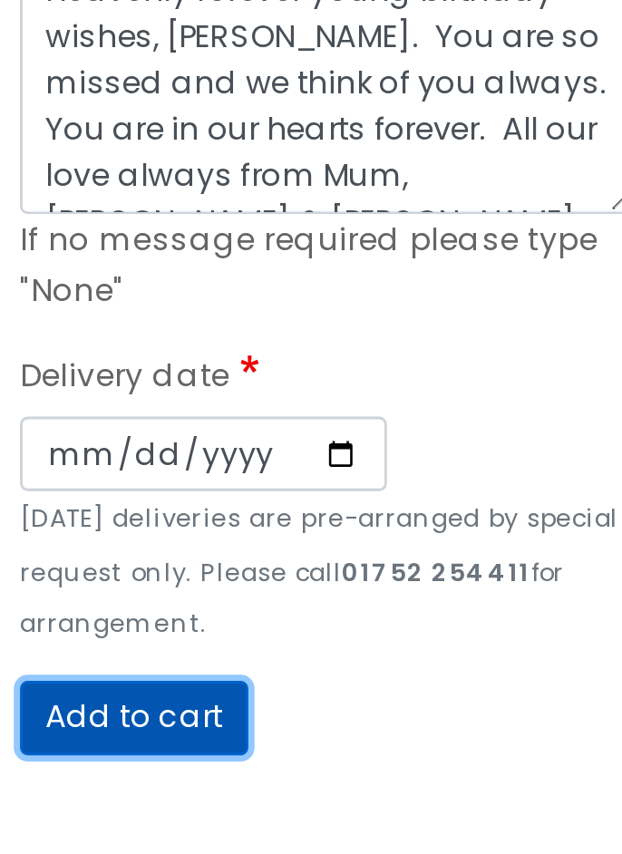
click at [368, 651] on button "Add to cart" at bounding box center [364, 650] width 81 height 26
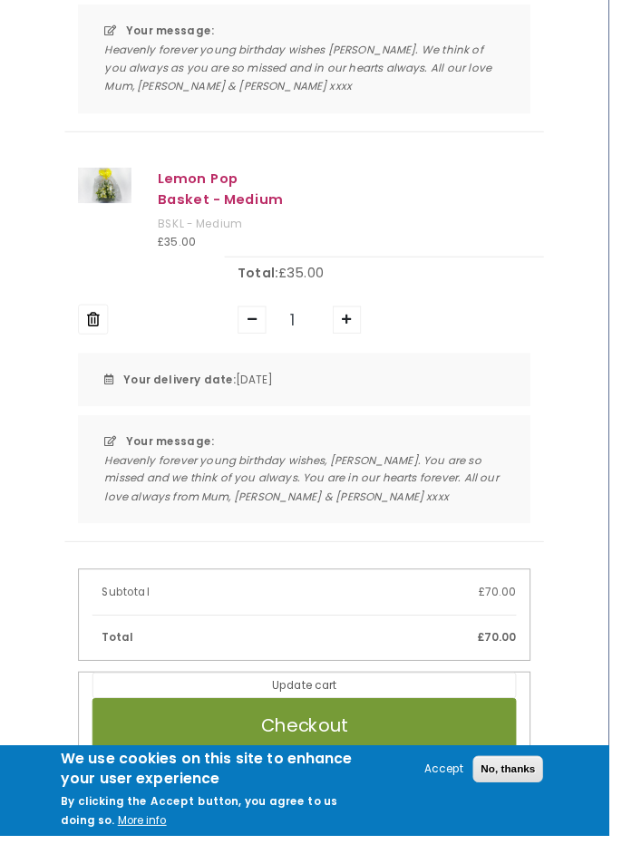
scroll to position [589, 0]
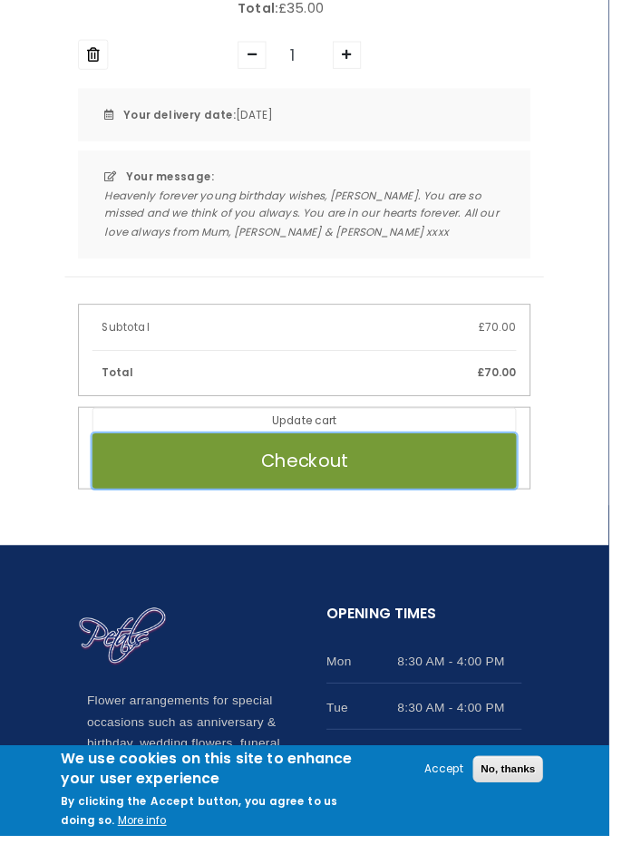
click at [341, 469] on button "Checkout" at bounding box center [310, 471] width 433 height 56
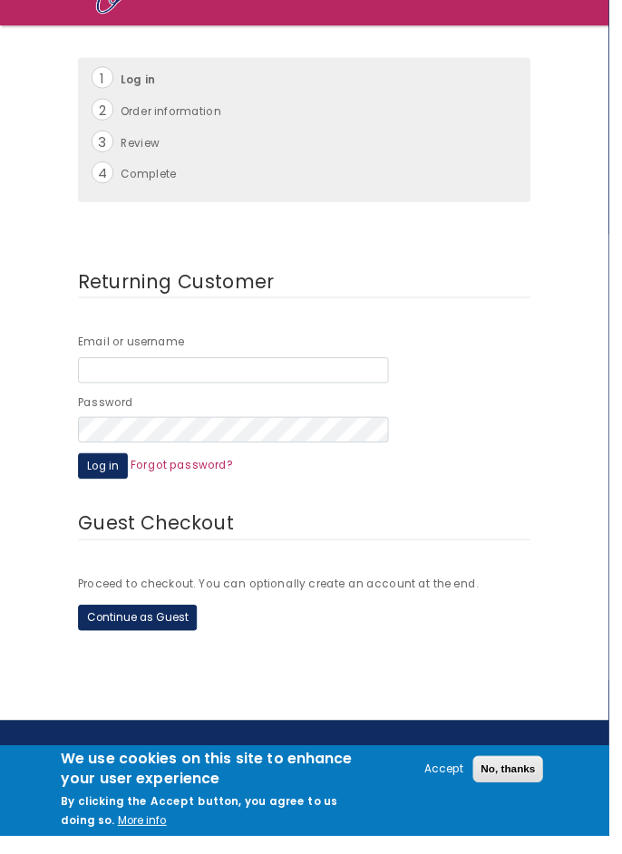
scroll to position [178, 0]
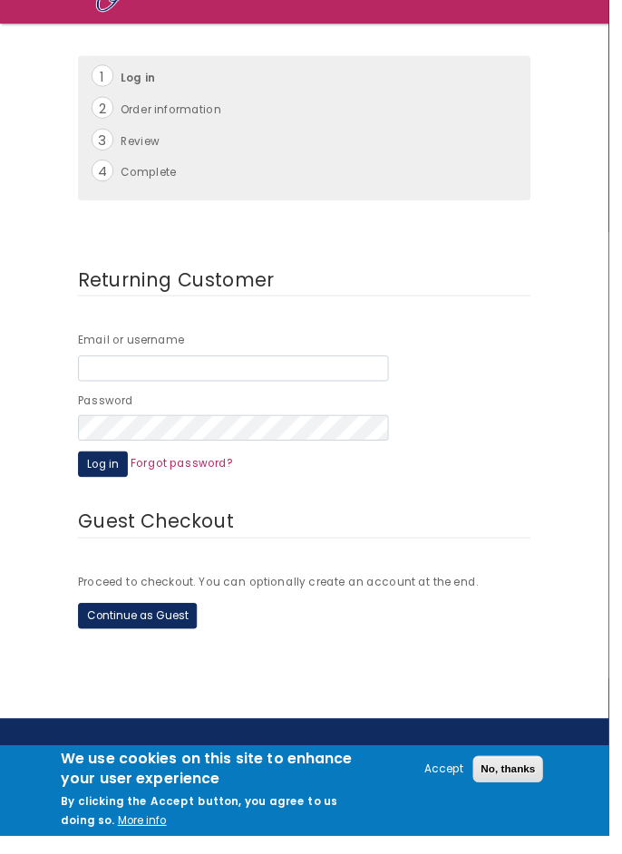
click at [158, 345] on label "Email or username" at bounding box center [134, 348] width 109 height 19
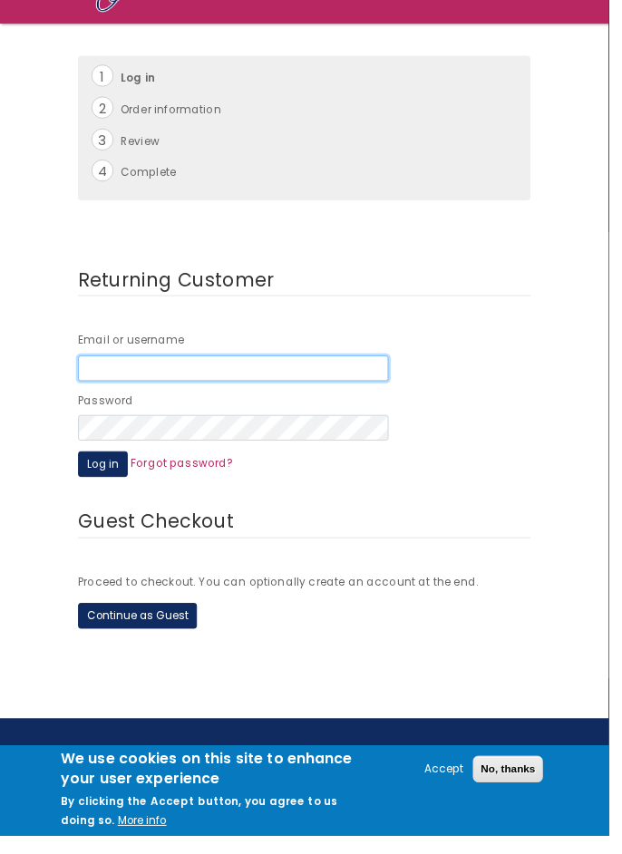
click at [158, 363] on input "Email or username" at bounding box center [238, 376] width 317 height 26
type input "[EMAIL_ADDRESS][DOMAIN_NAME]"
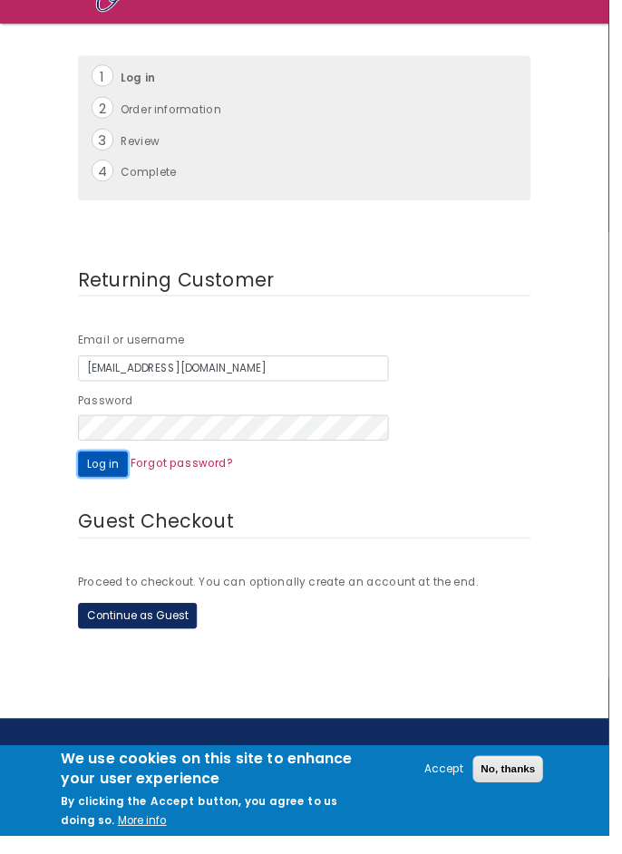
click at [107, 477] on button "Log in" at bounding box center [105, 474] width 51 height 26
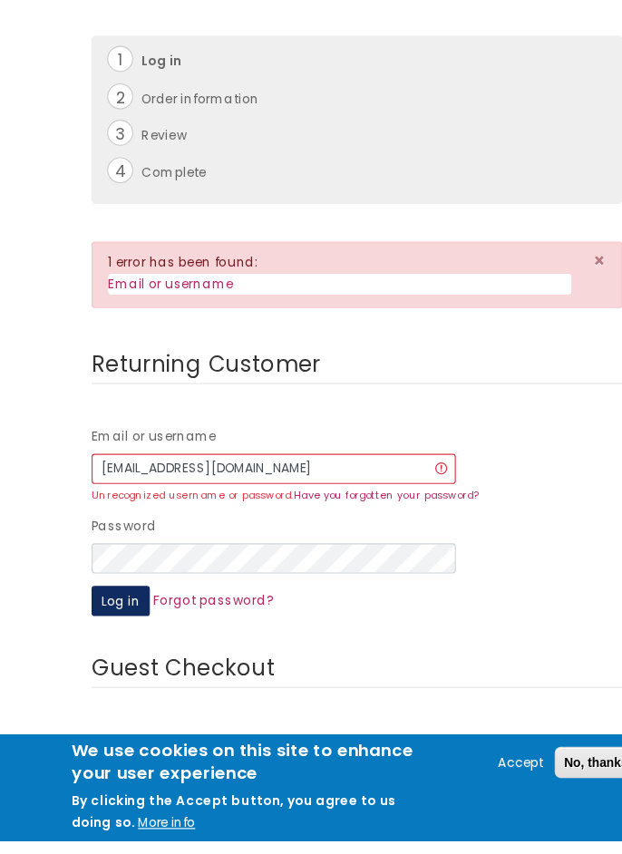
scroll to position [2, 0]
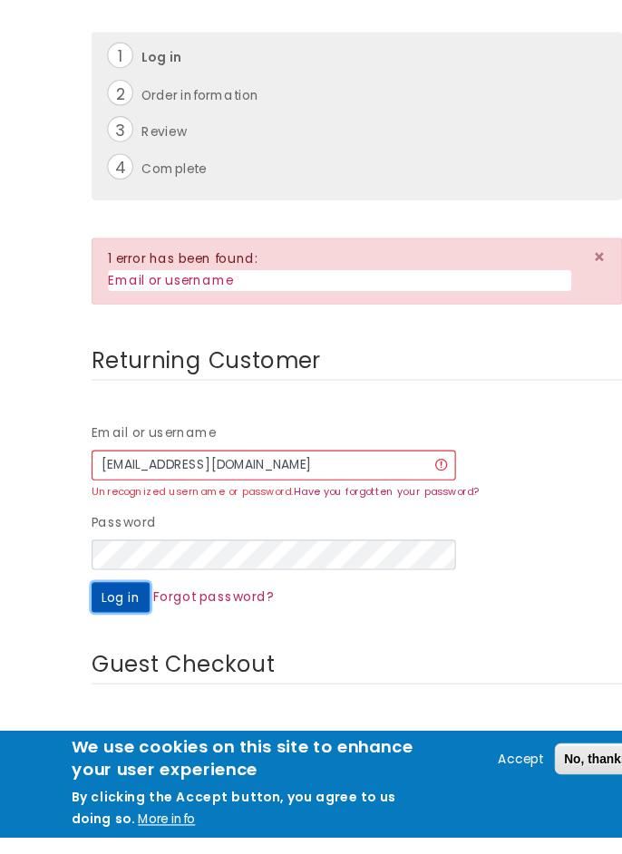
click at [105, 643] on button "Log in" at bounding box center [105, 645] width 51 height 26
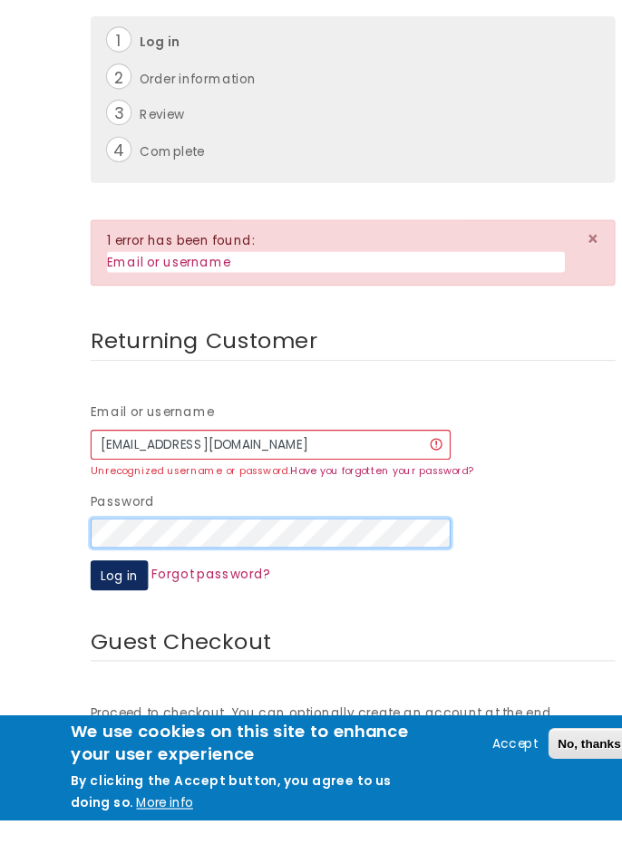
scroll to position [10, 0]
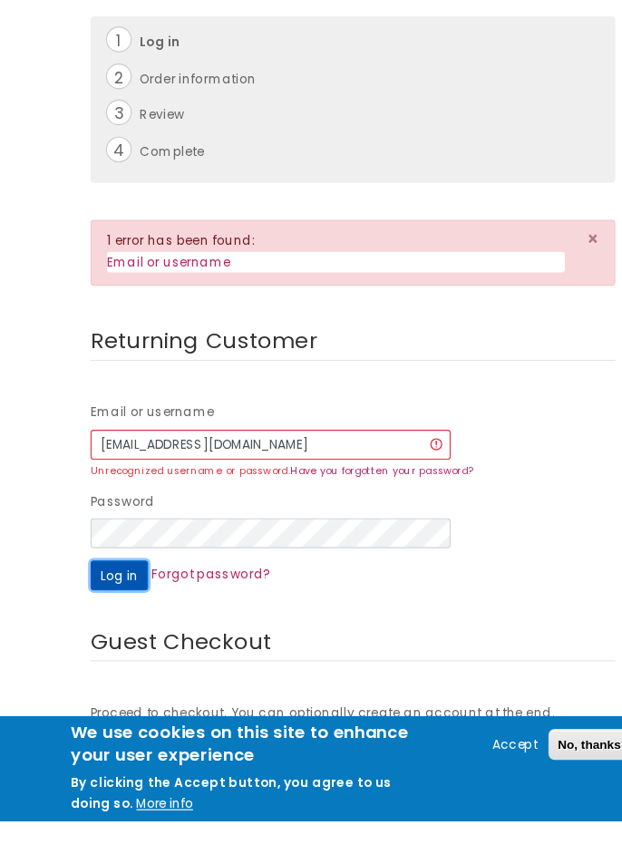
click at [103, 638] on button "Log in" at bounding box center [105, 637] width 51 height 26
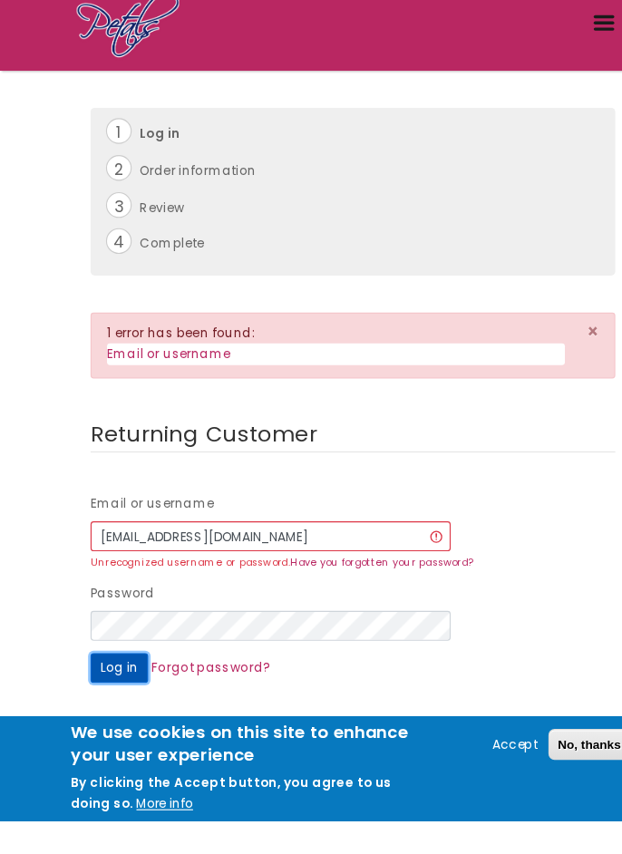
scroll to position [167, 0]
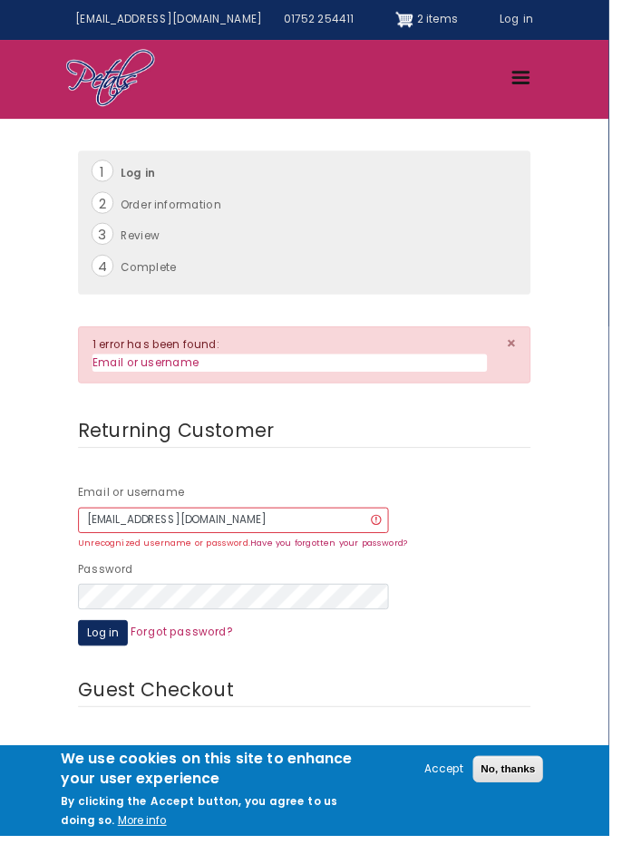
click at [0, 638] on form "Returning Customer Email or username shortstuffm2011@live.com Unrecognized user…" at bounding box center [311, 628] width 622 height 409
click at [534, 800] on button "No, thanks" at bounding box center [519, 786] width 72 height 28
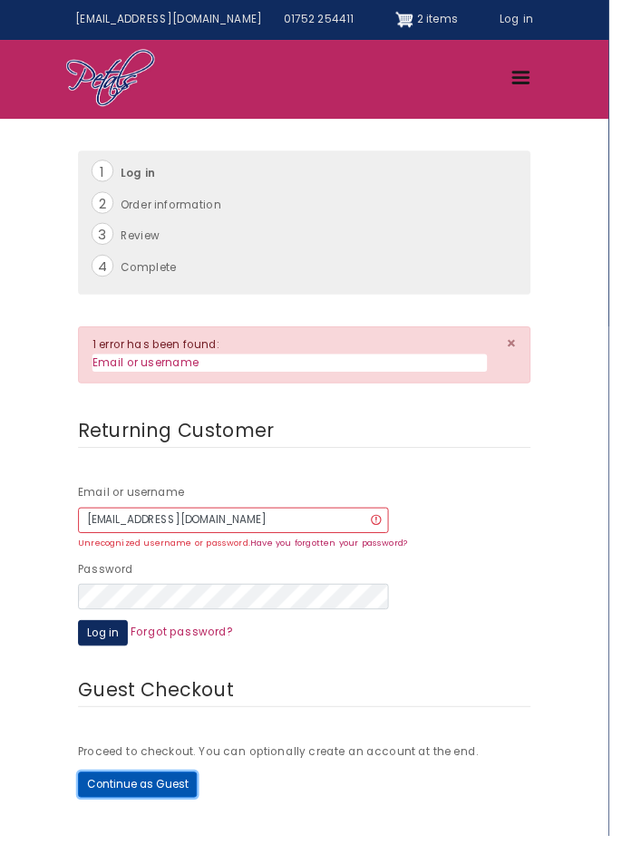
click at [152, 798] on button "Continue as Guest" at bounding box center [140, 802] width 121 height 26
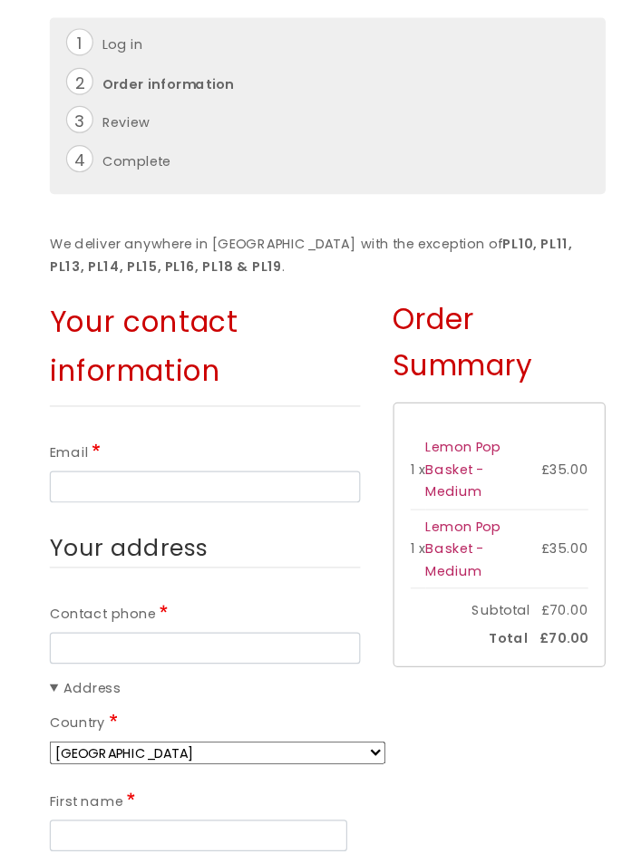
scroll to position [4, 0]
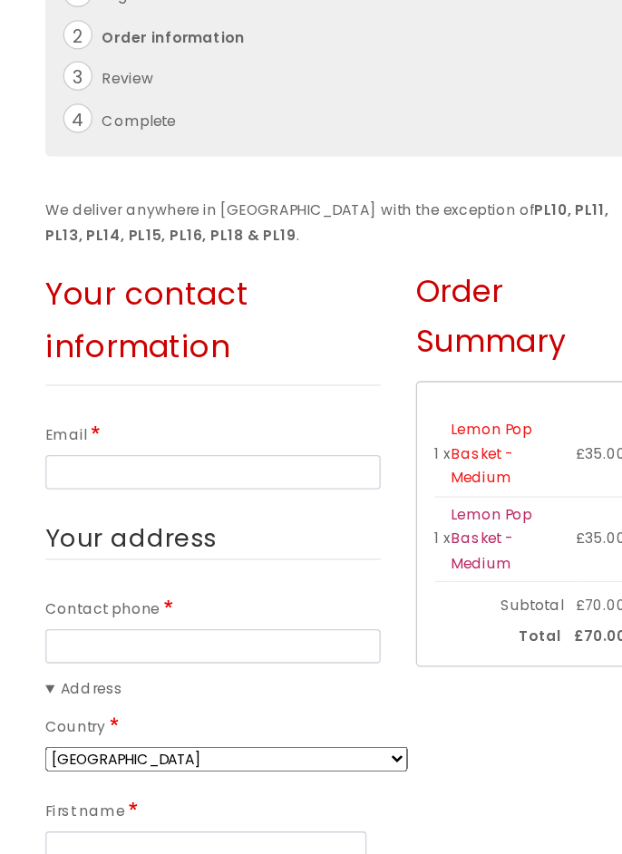
click at [440, 523] on link "Lemon Pop Basket - Medium" at bounding box center [423, 525] width 63 height 53
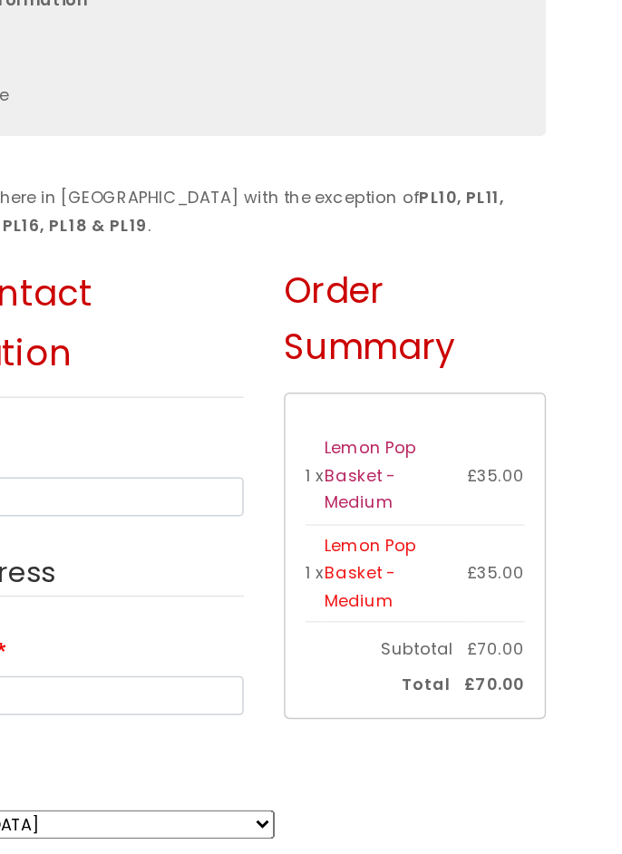
click at [419, 566] on link "Lemon Pop Basket - Medium" at bounding box center [423, 592] width 63 height 53
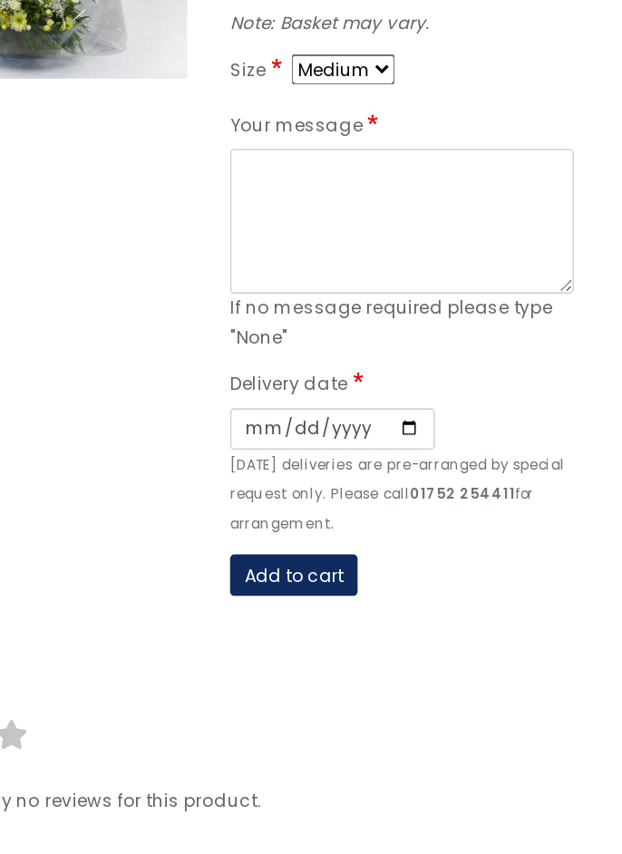
scroll to position [35, 0]
